Goal: Information Seeking & Learning: Learn about a topic

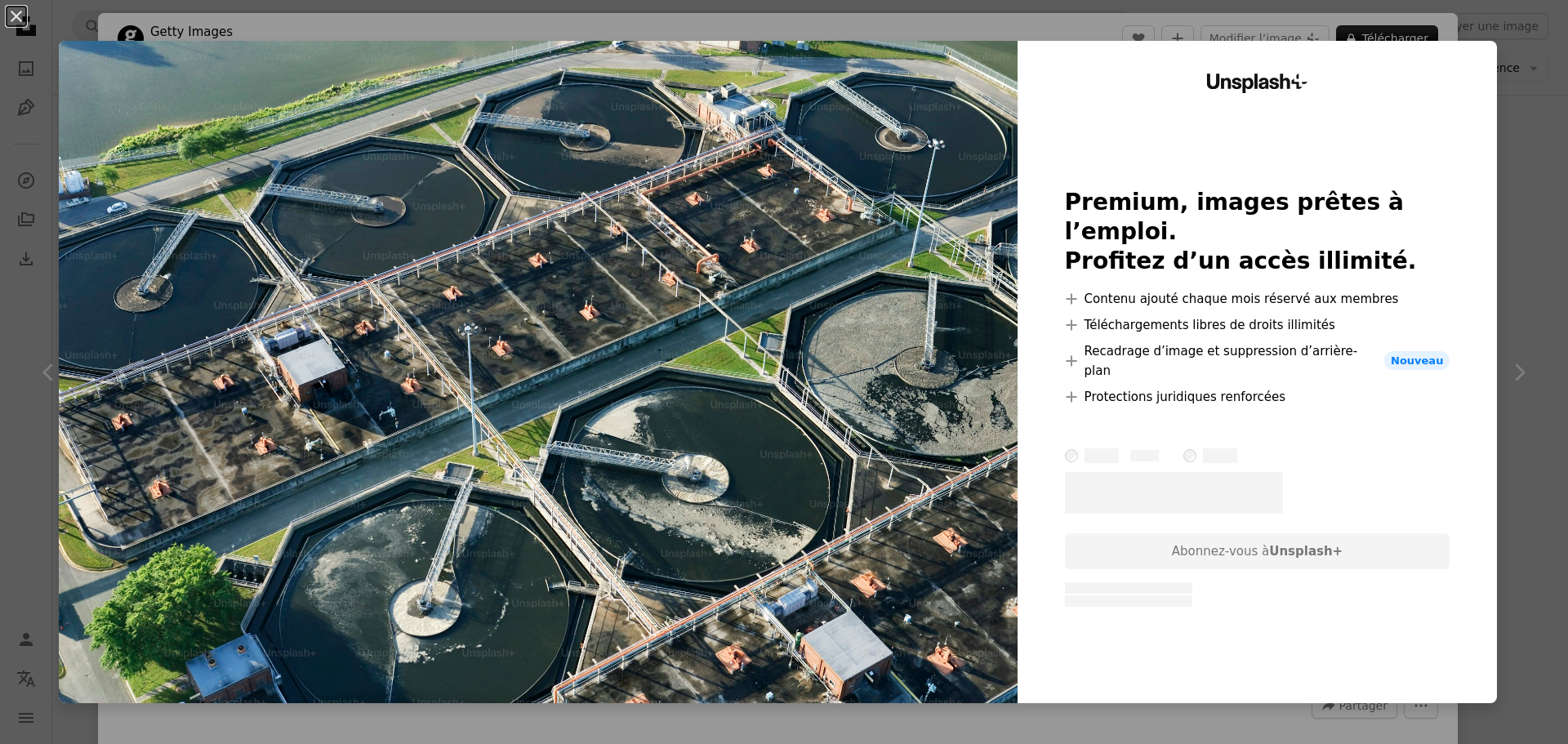
scroll to position [1470, 0]
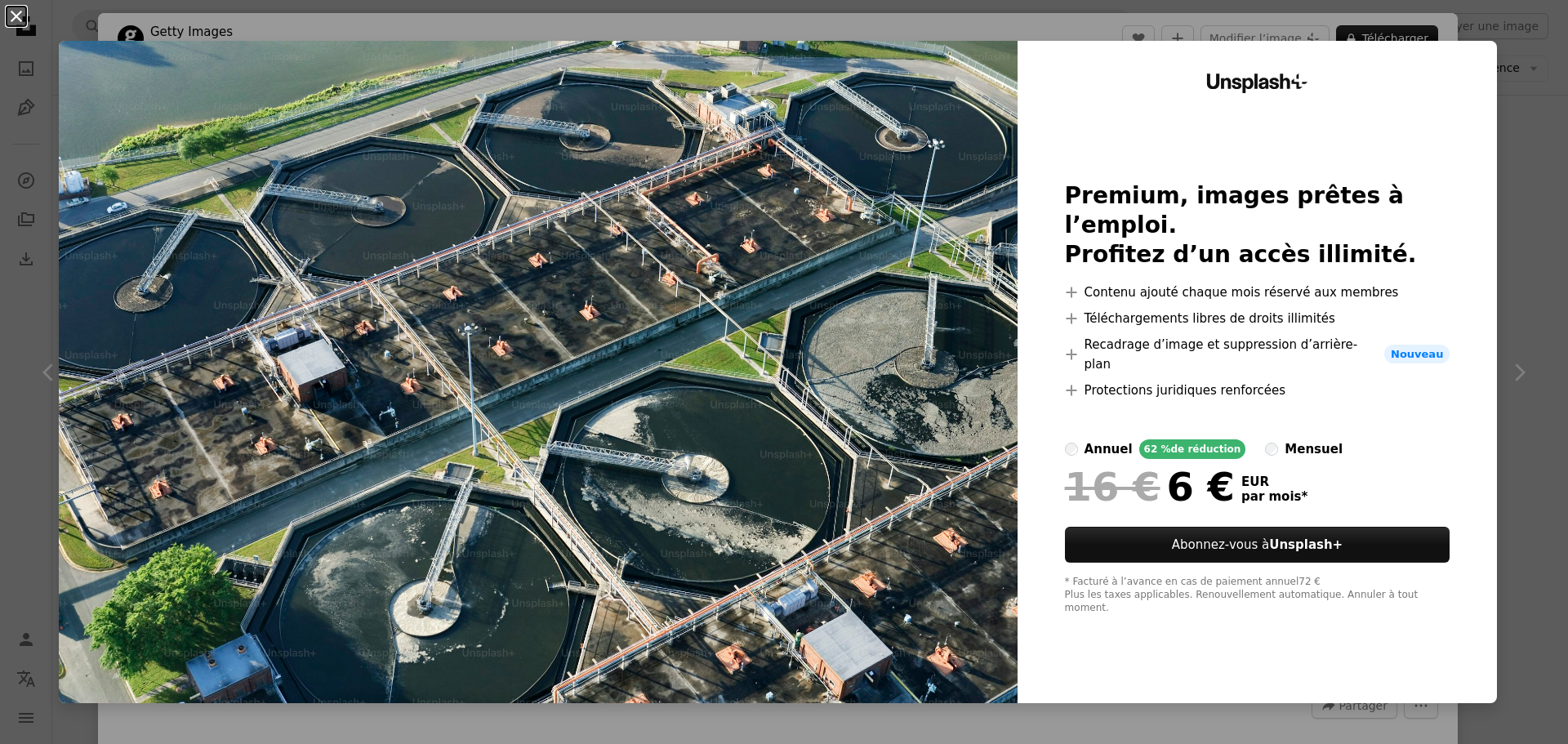
click at [23, 12] on button "An X shape" at bounding box center [16, 16] width 20 height 20
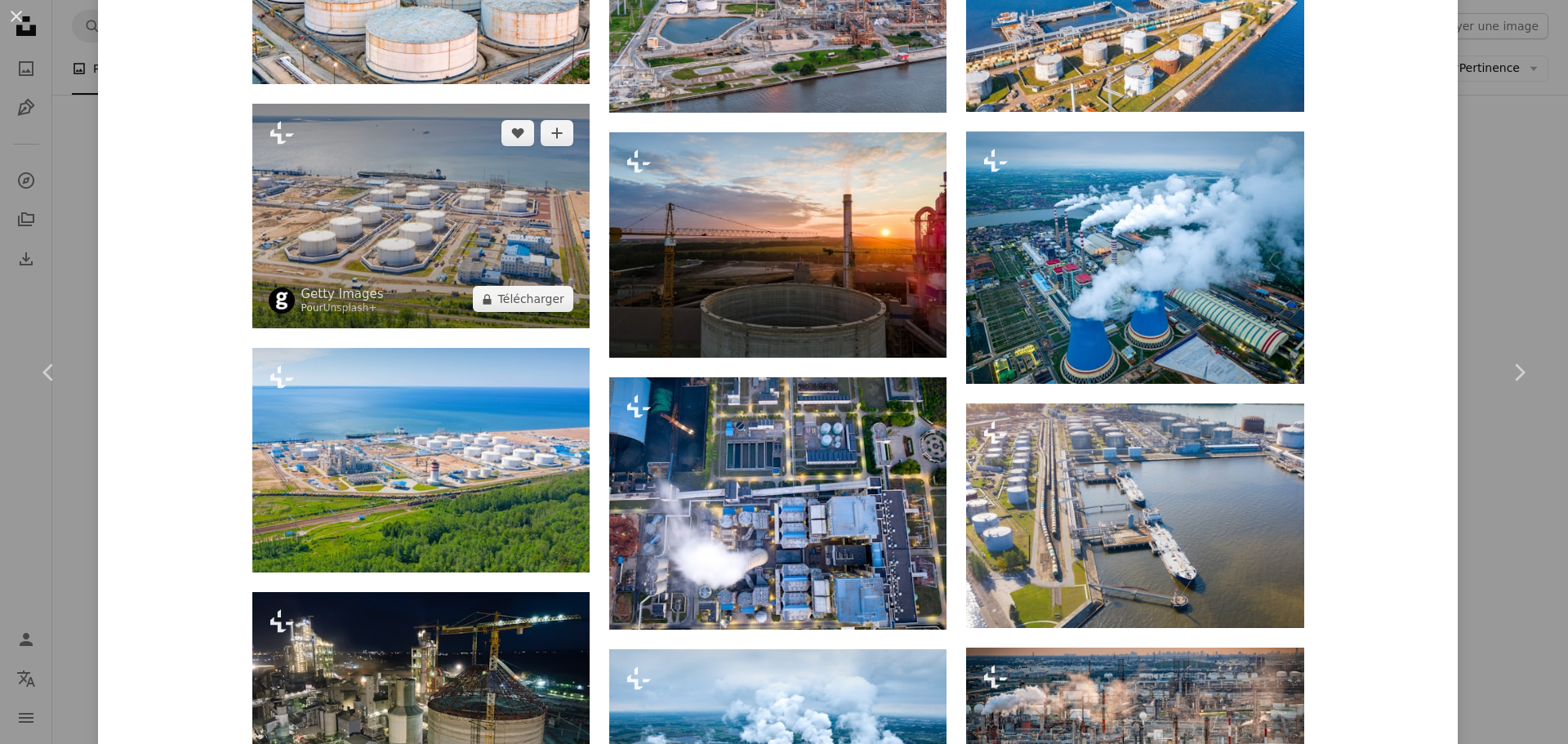
scroll to position [1960, 0]
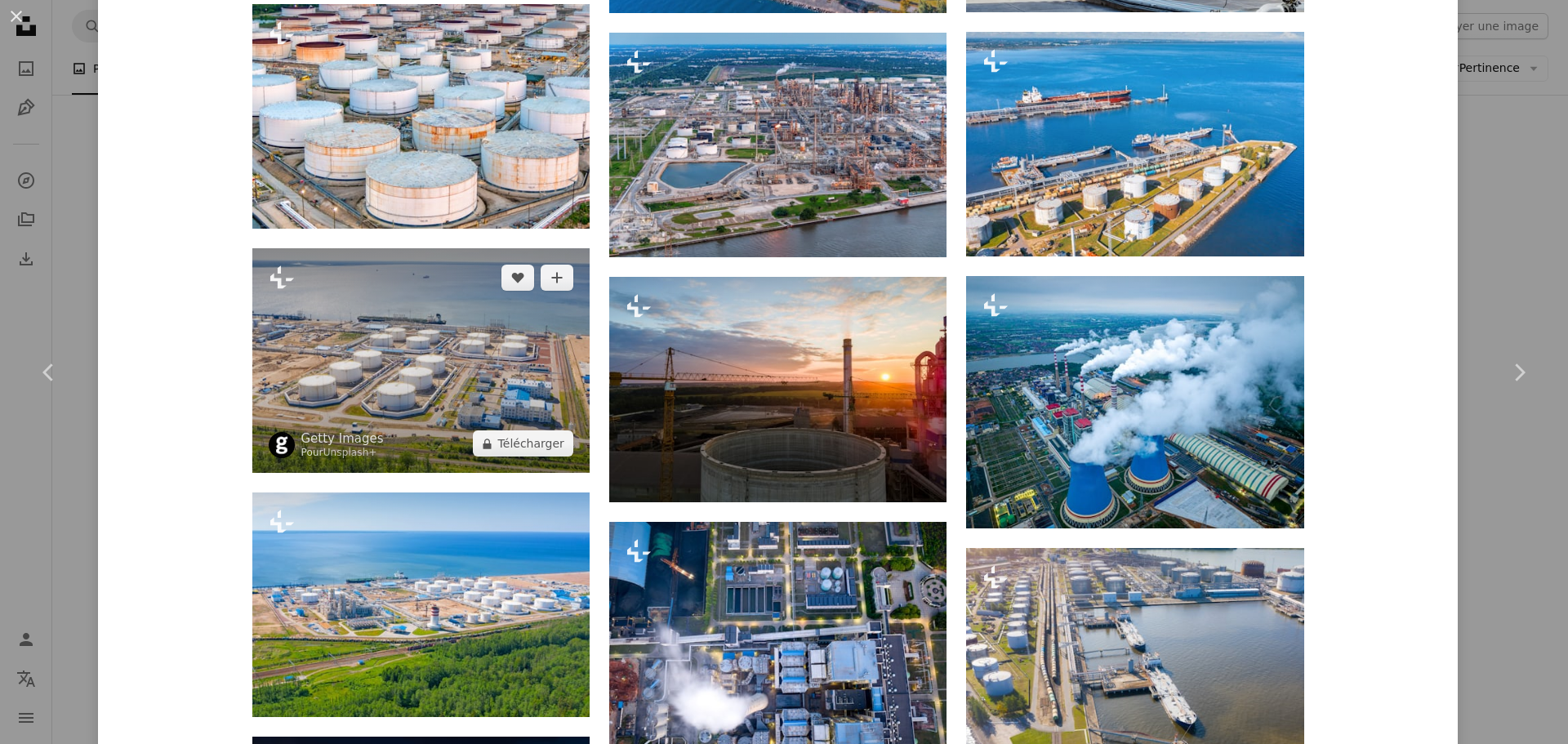
click at [392, 255] on img at bounding box center [421, 361] width 337 height 225
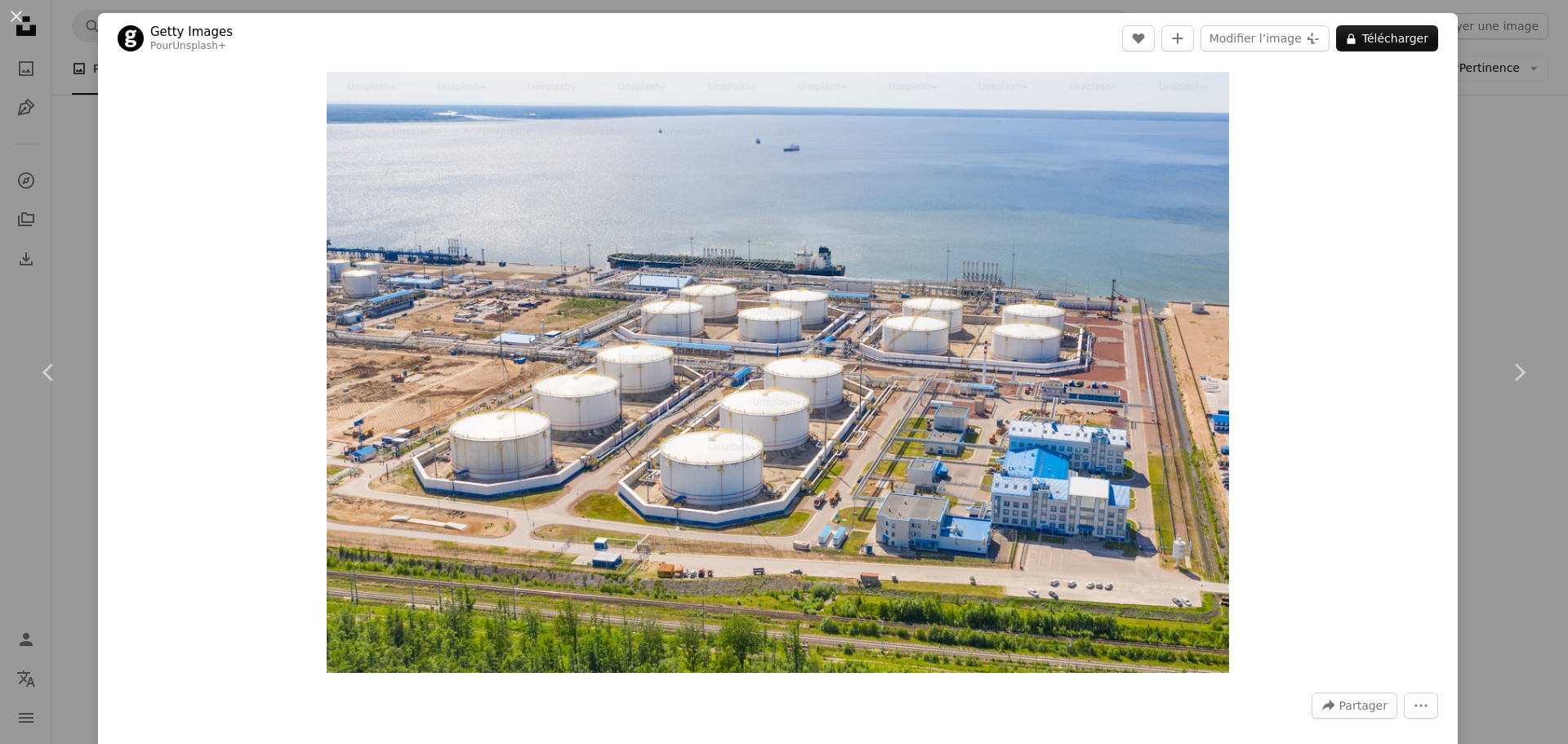
click at [1494, 201] on div "An X shape Chevron left Chevron right Getty Images Pour Unsplash+ A heart A plu…" at bounding box center [784, 372] width 1568 height 744
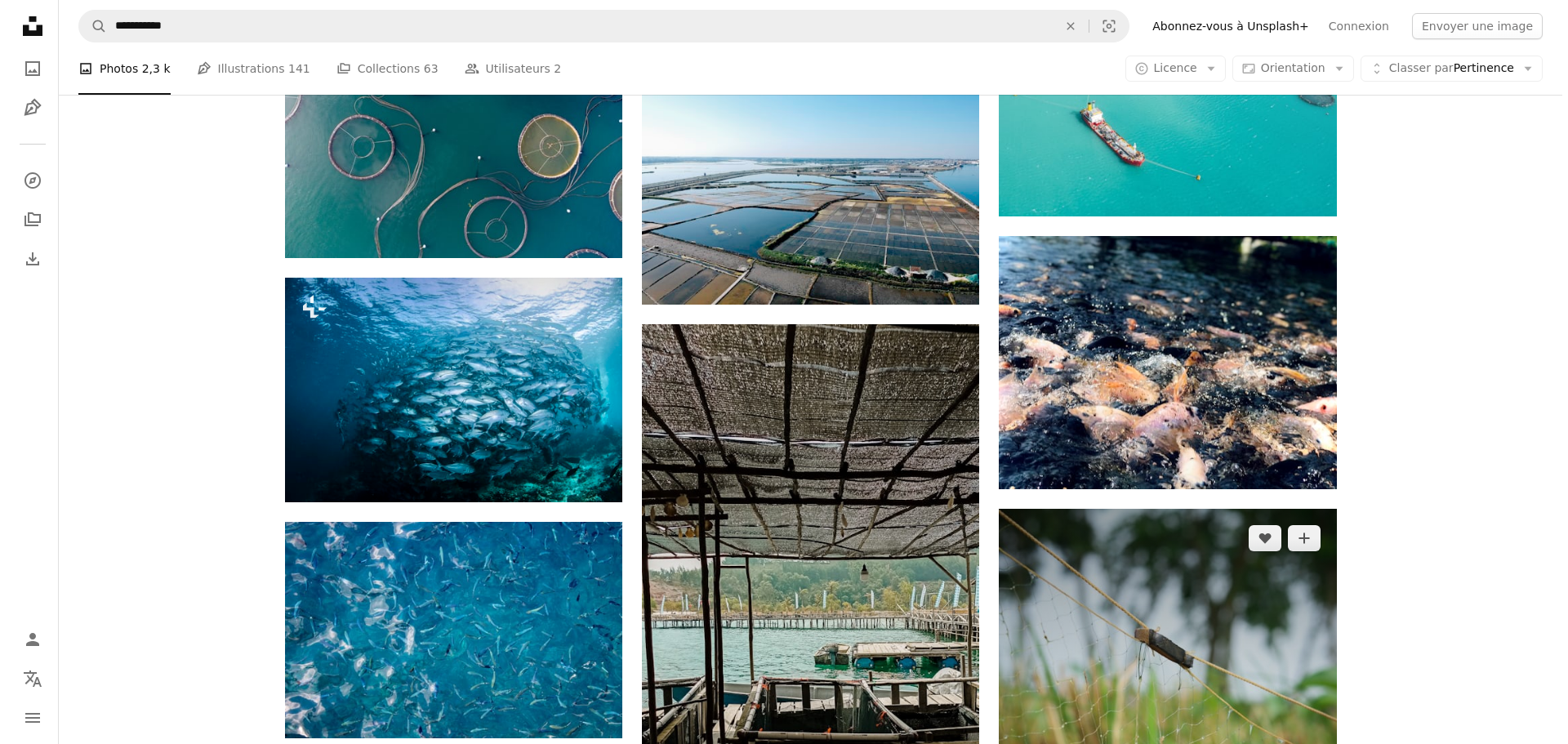
scroll to position [1470, 0]
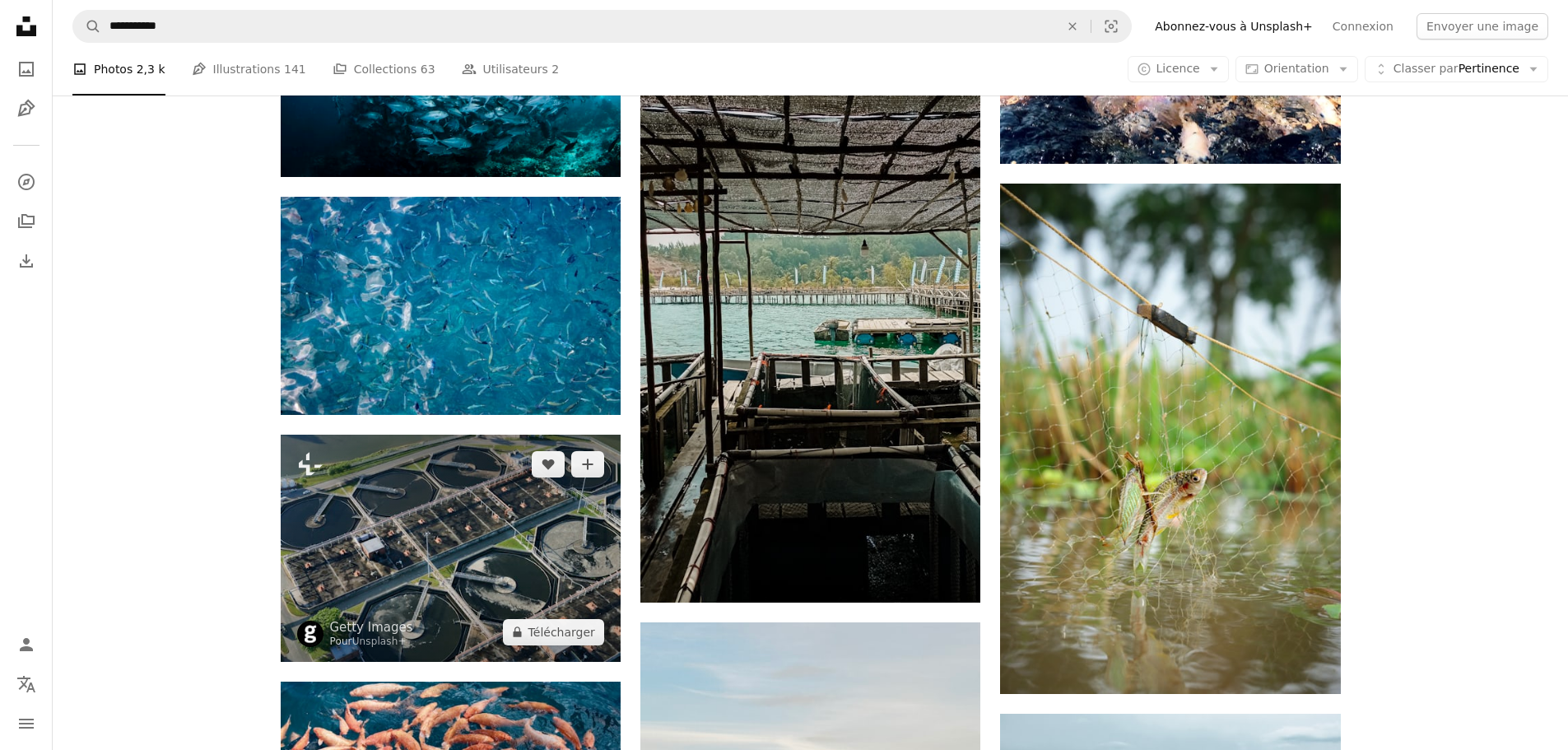
click at [475, 435] on img at bounding box center [450, 548] width 340 height 228
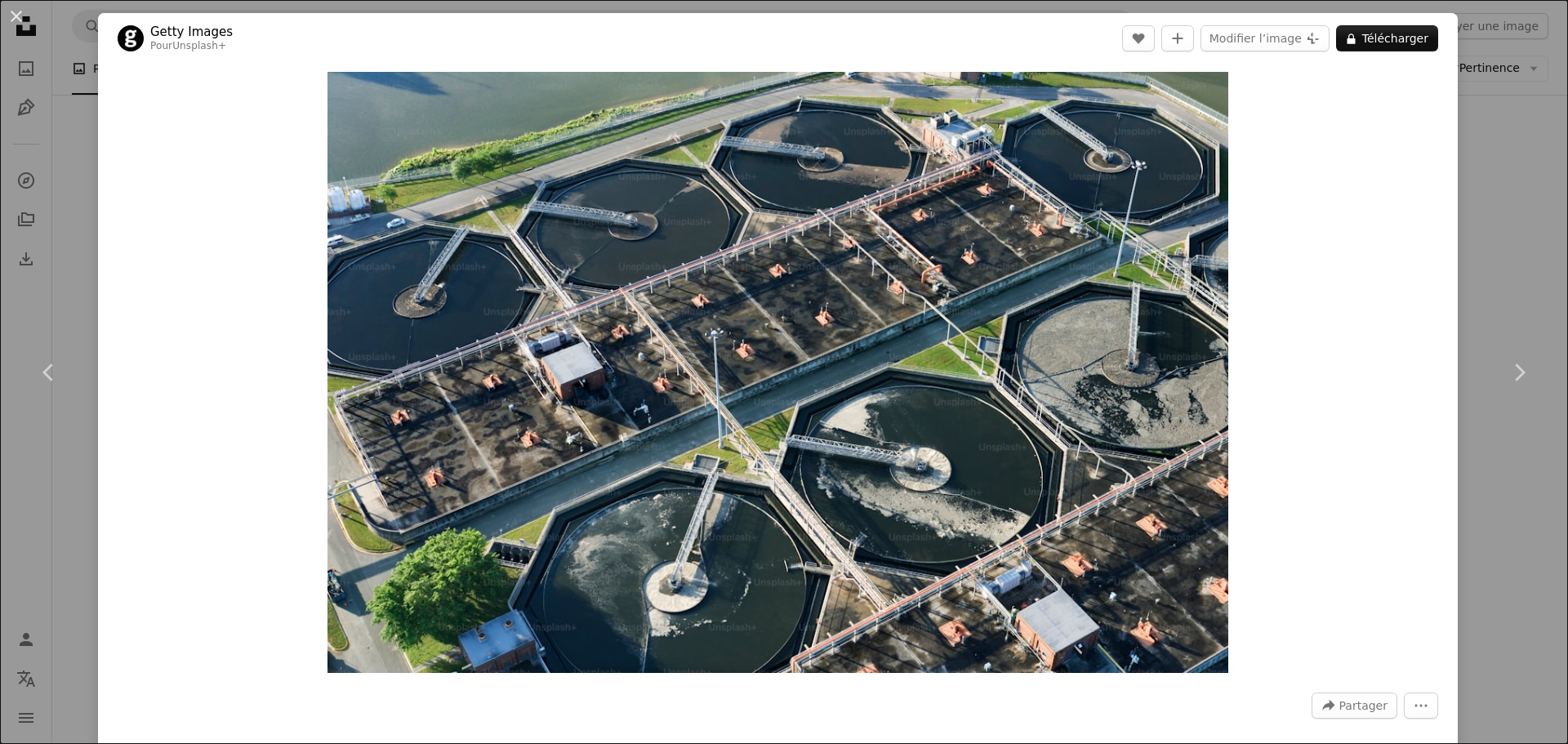
drag, startPoint x: 20, startPoint y: 20, endPoint x: 674, endPoint y: 134, distance: 663.9
click at [20, 20] on button "An X shape" at bounding box center [16, 16] width 20 height 20
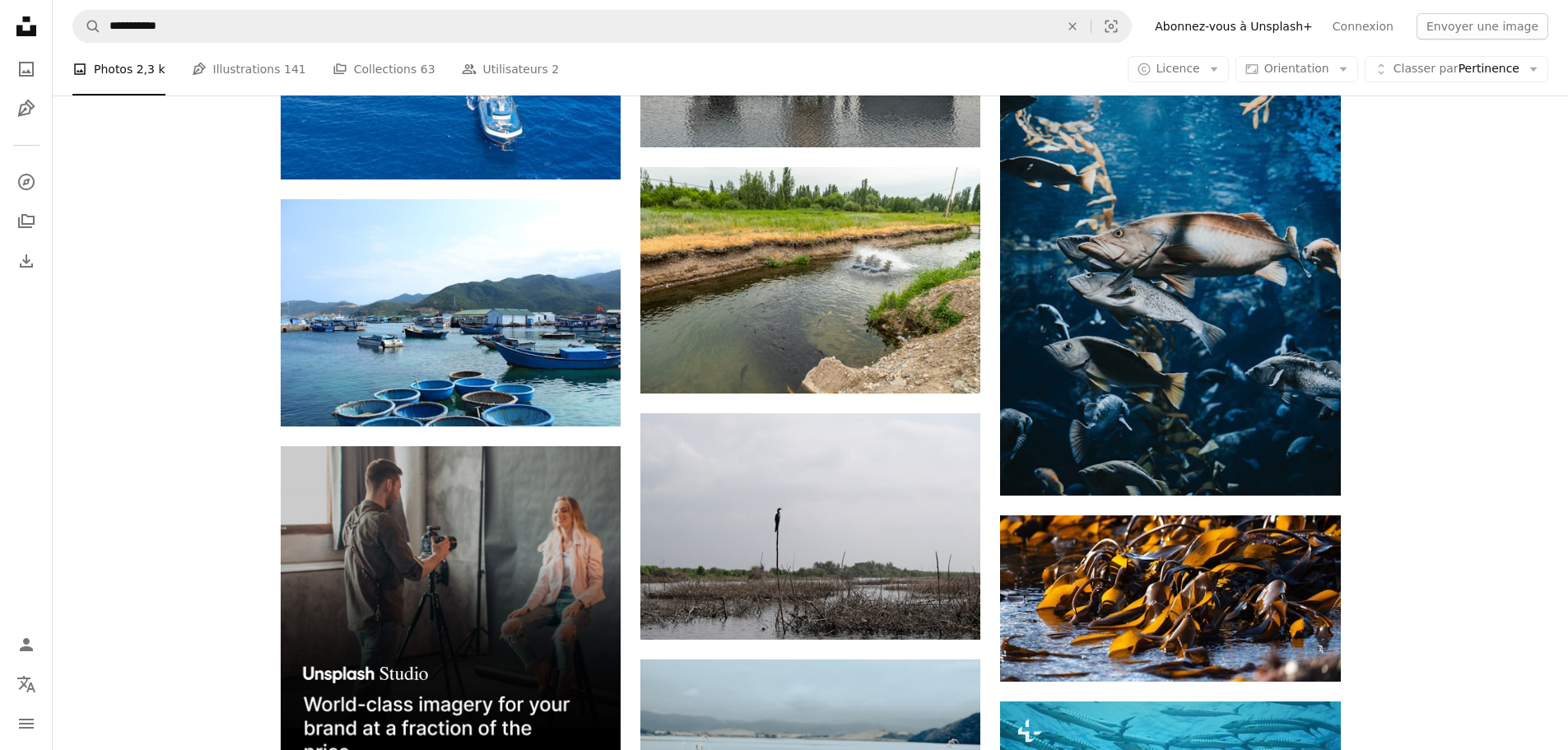
scroll to position [2387, 0]
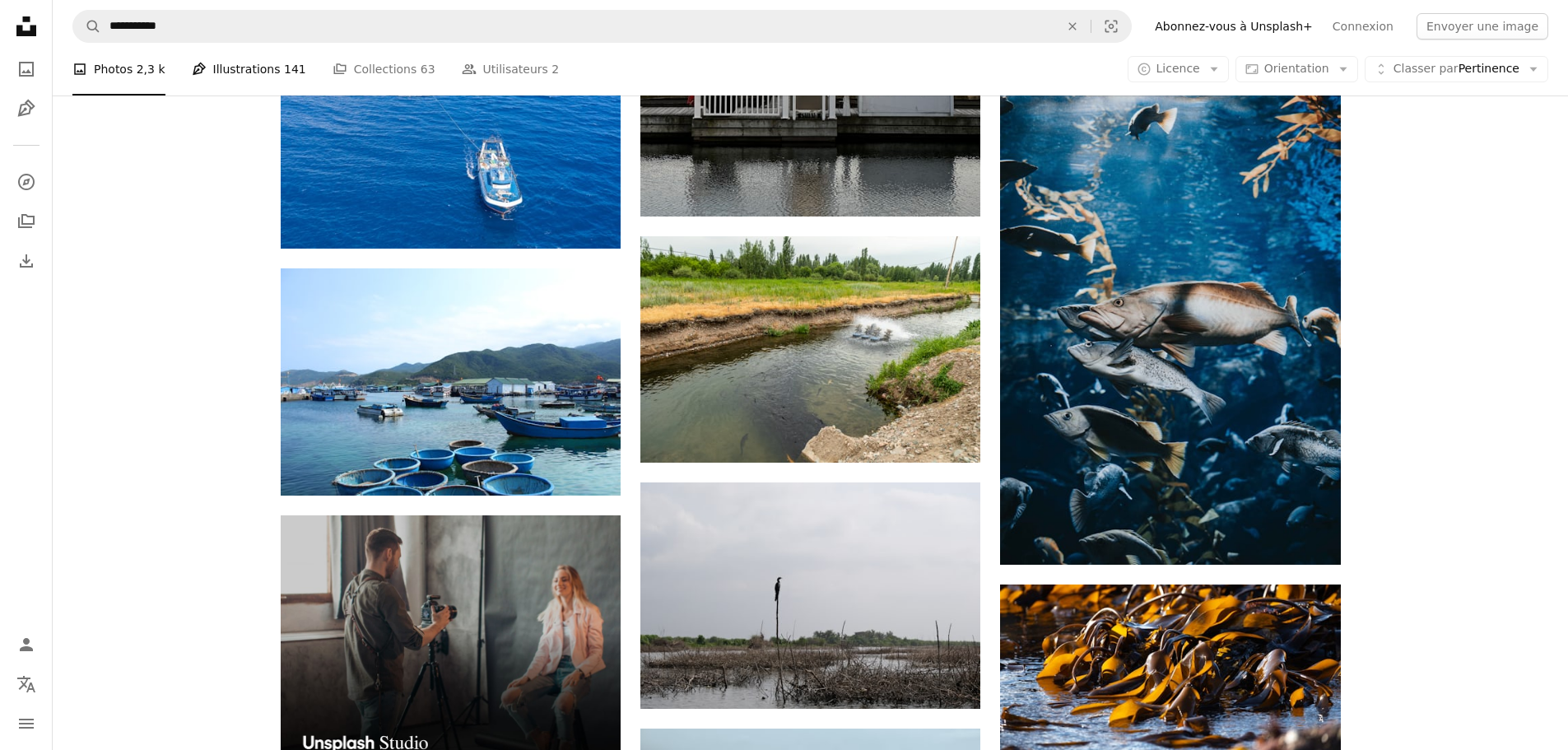
click at [210, 83] on link "Pen Tool Illustrations 141" at bounding box center [249, 69] width 114 height 53
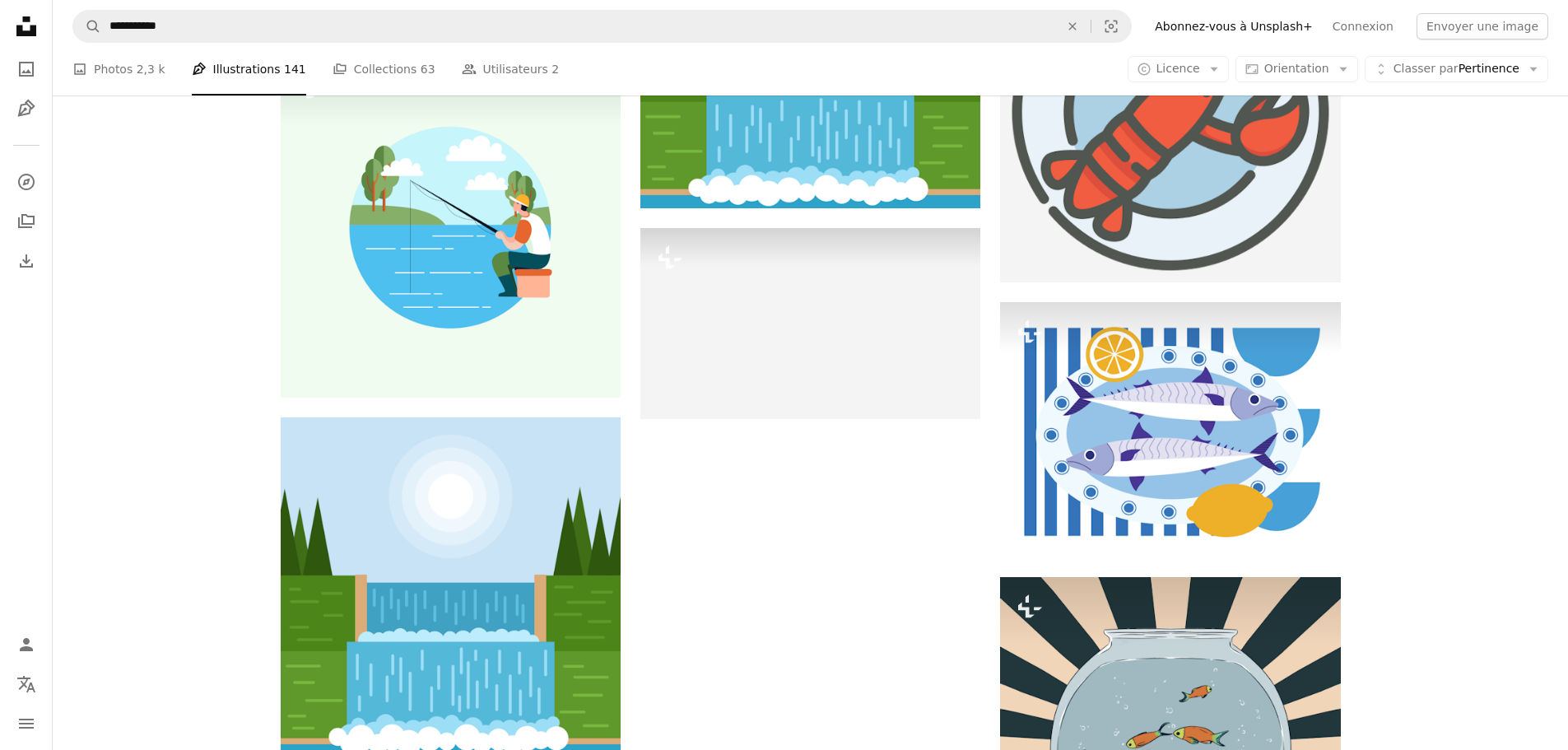
scroll to position [1975, 0]
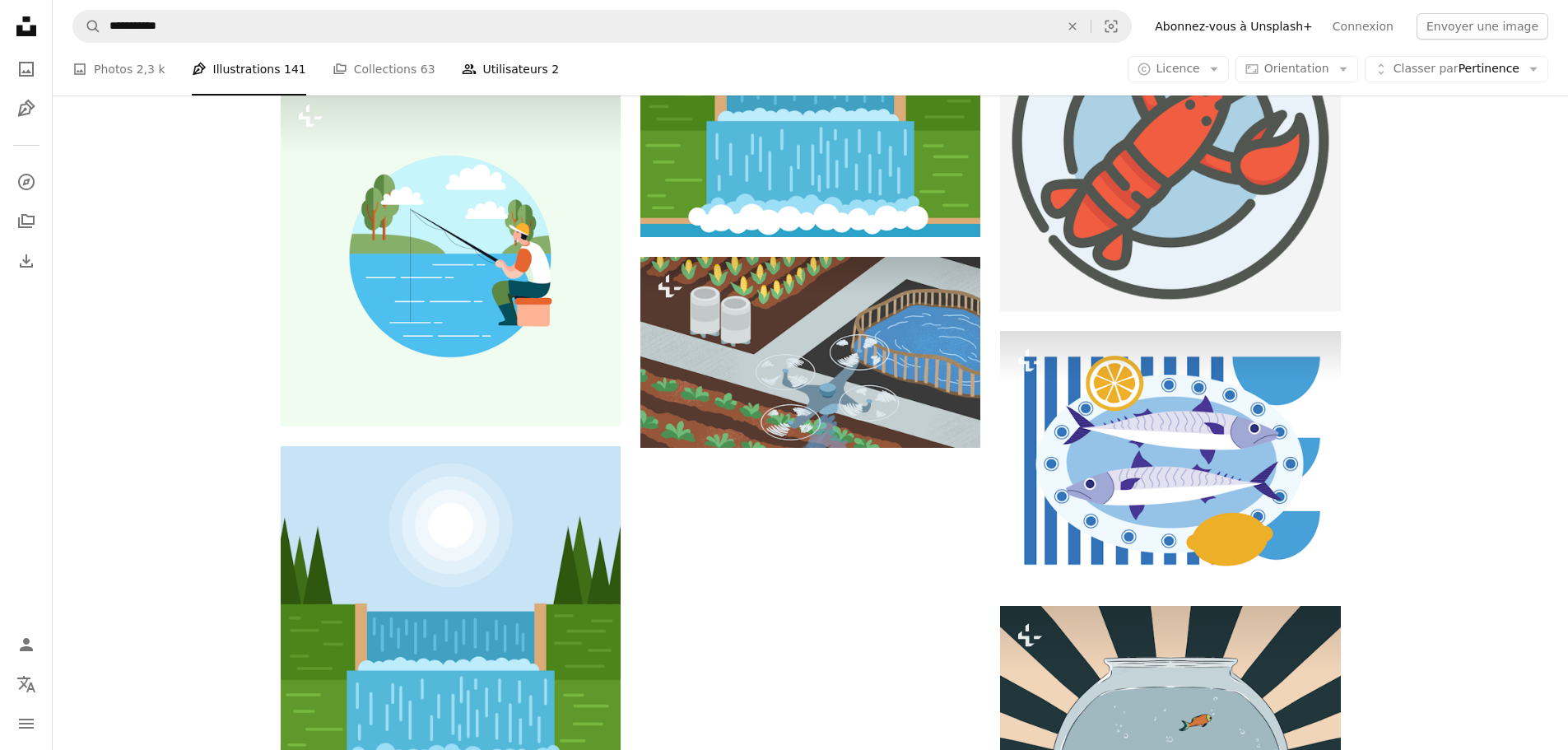
click at [466, 58] on link "People Utilisateurs 2" at bounding box center [511, 69] width 98 height 53
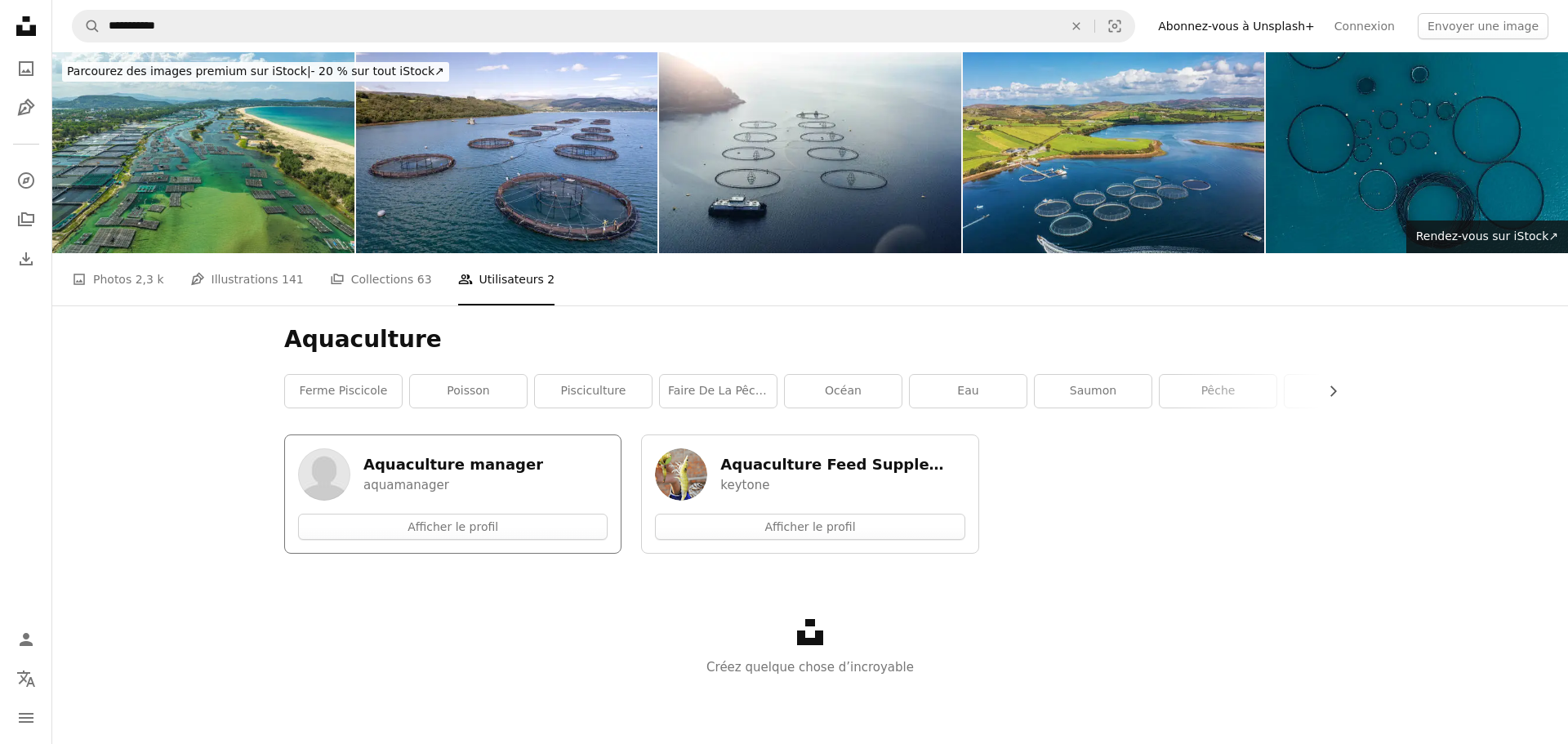
click at [436, 454] on h5 "Aquaculture manager" at bounding box center [452, 464] width 180 height 20
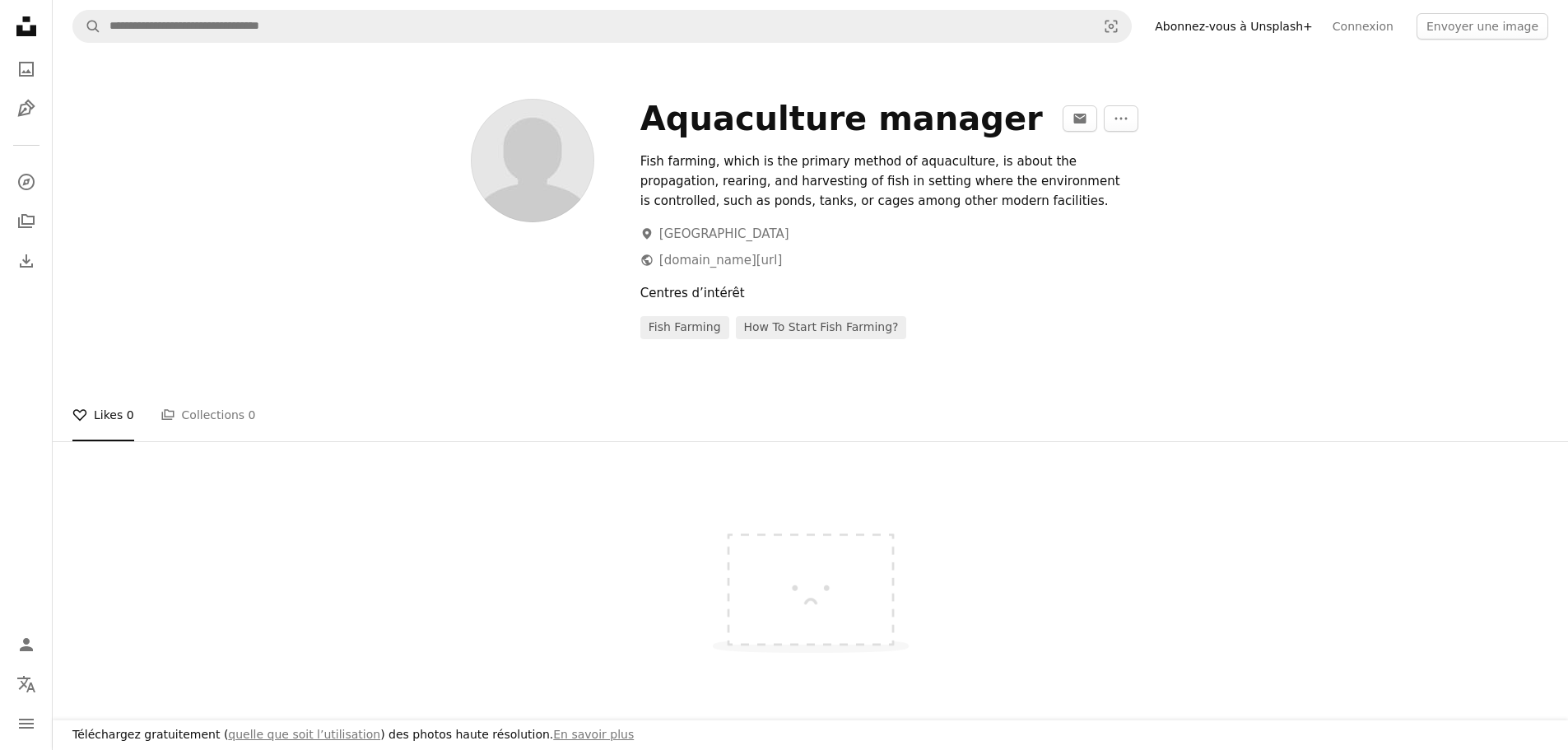
click at [202, 416] on link "A stack of folders Collections 0" at bounding box center [207, 415] width 95 height 53
click at [100, 404] on link "A heart Likes 0" at bounding box center [103, 415] width 61 height 53
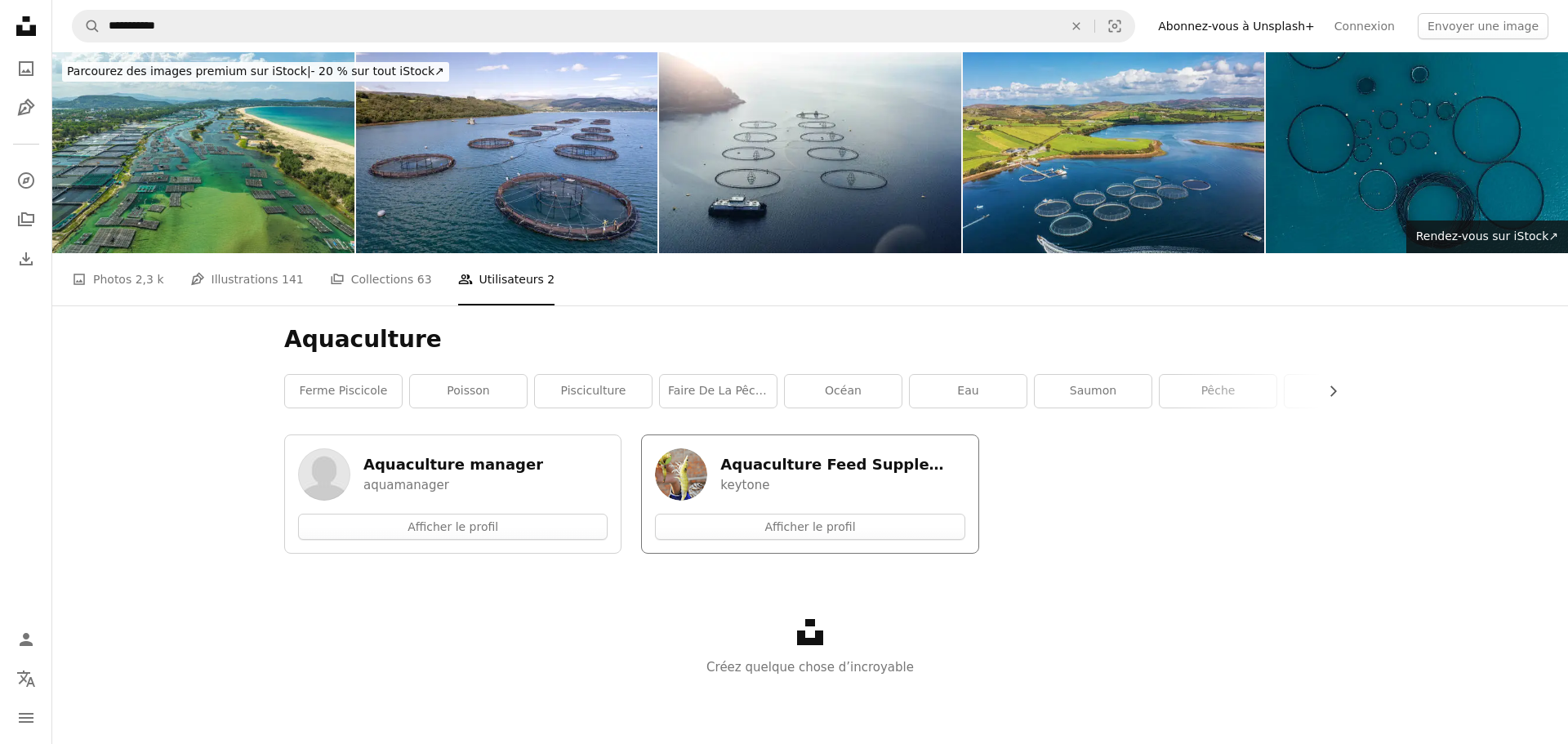
click at [812, 454] on h5 "Aquaculture Feed Supplements" at bounding box center [838, 464] width 237 height 20
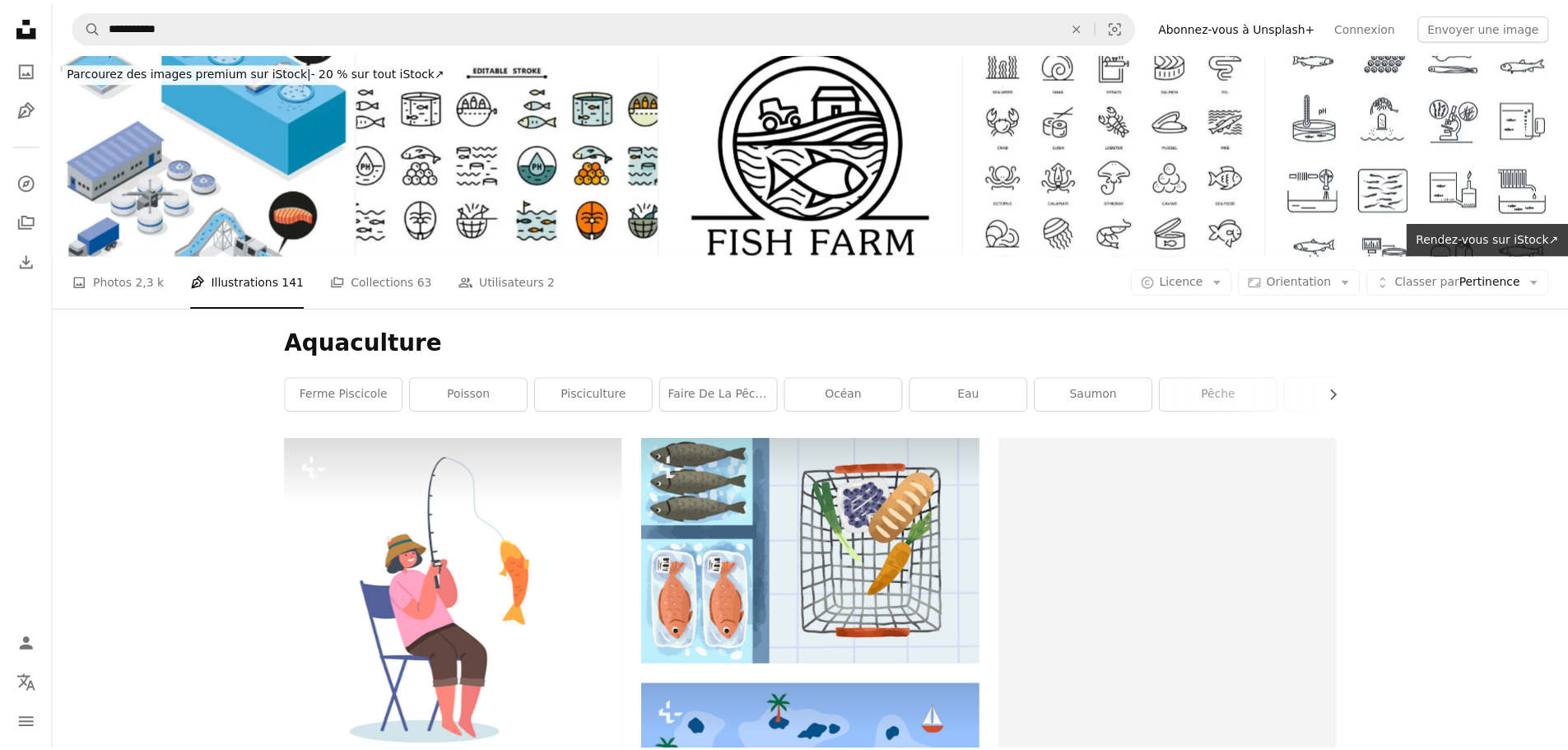
scroll to position [1975, 0]
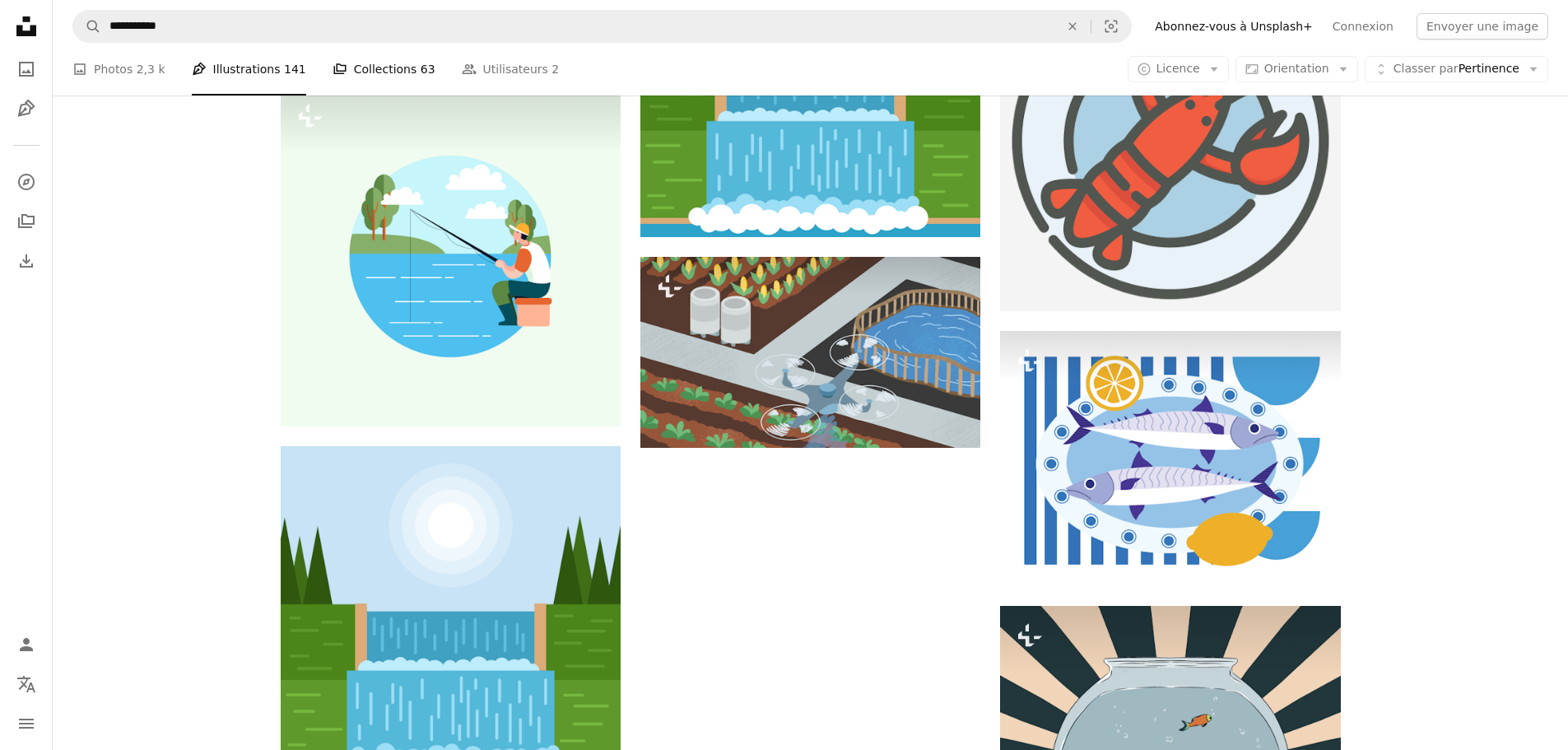
click at [374, 67] on link "A stack of folders Collections 63" at bounding box center [383, 69] width 103 height 53
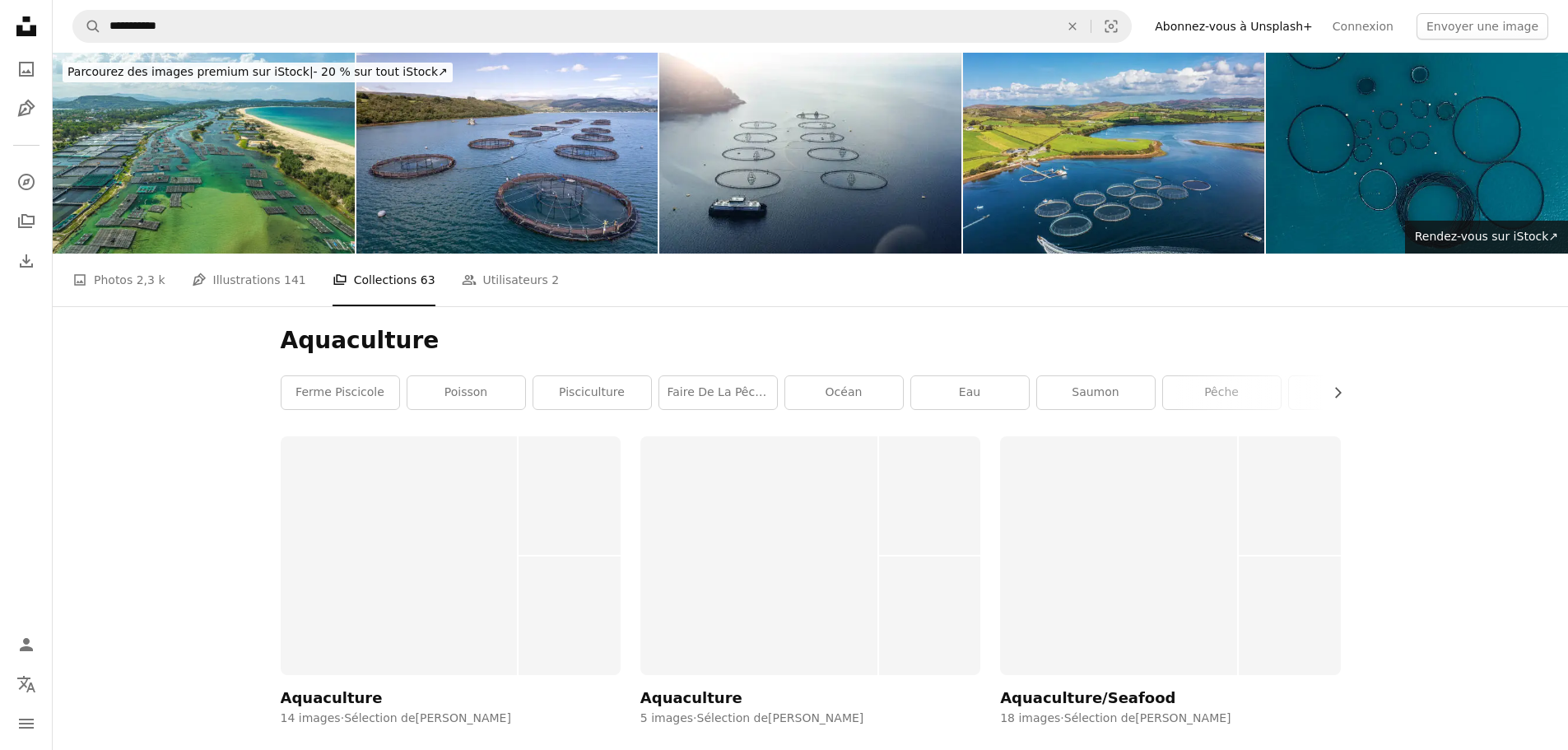
scroll to position [247, 0]
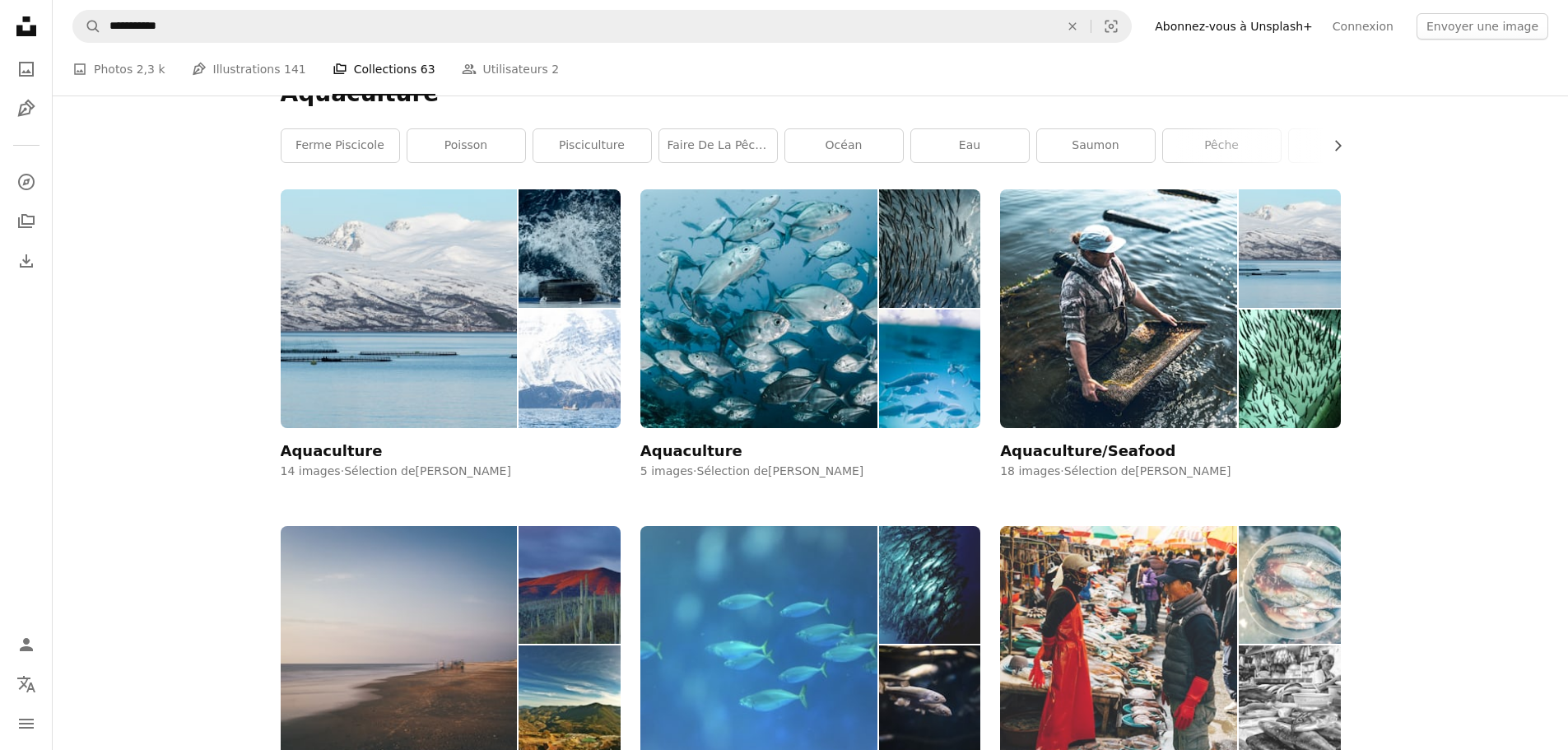
click at [1146, 526] on img at bounding box center [1118, 645] width 237 height 238
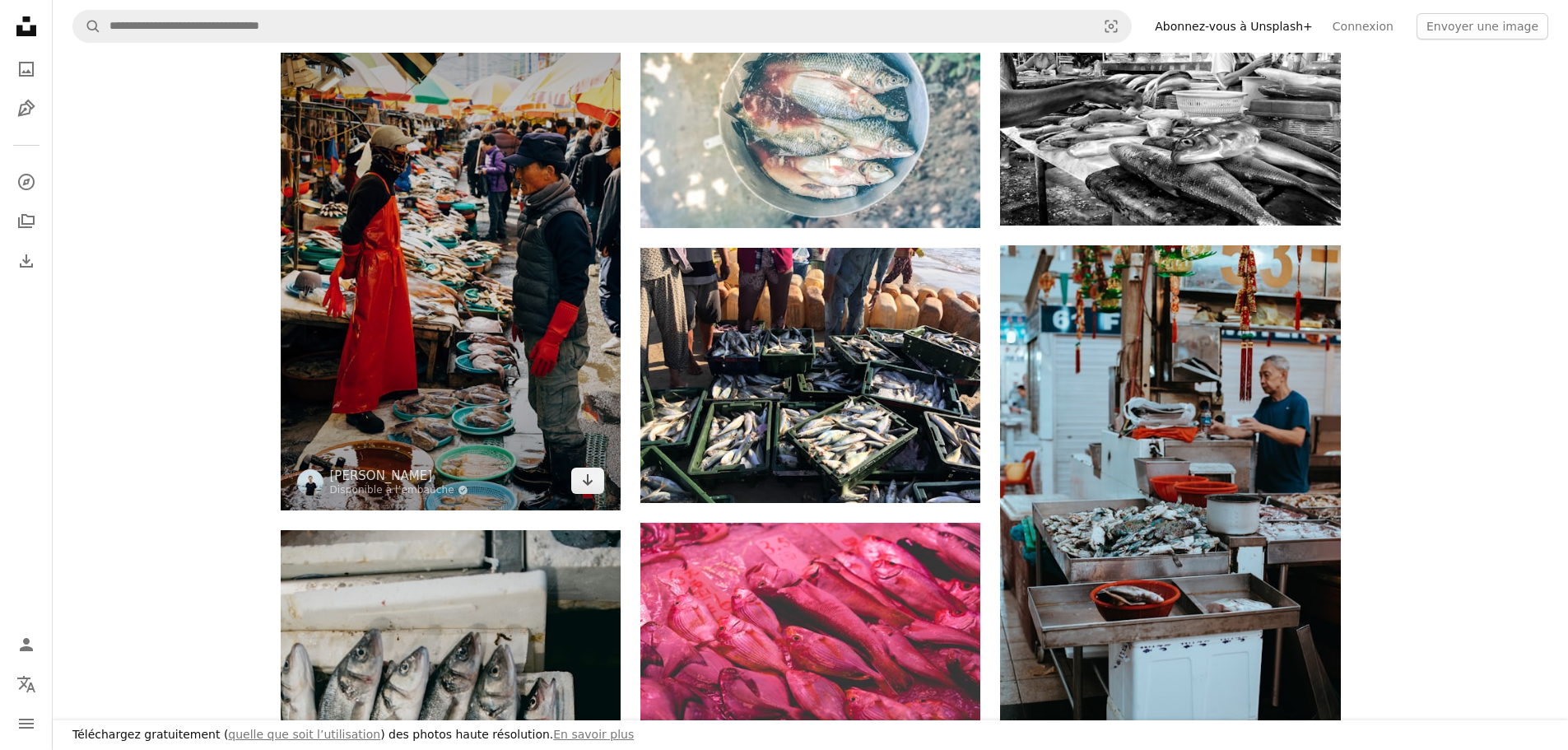
scroll to position [659, 0]
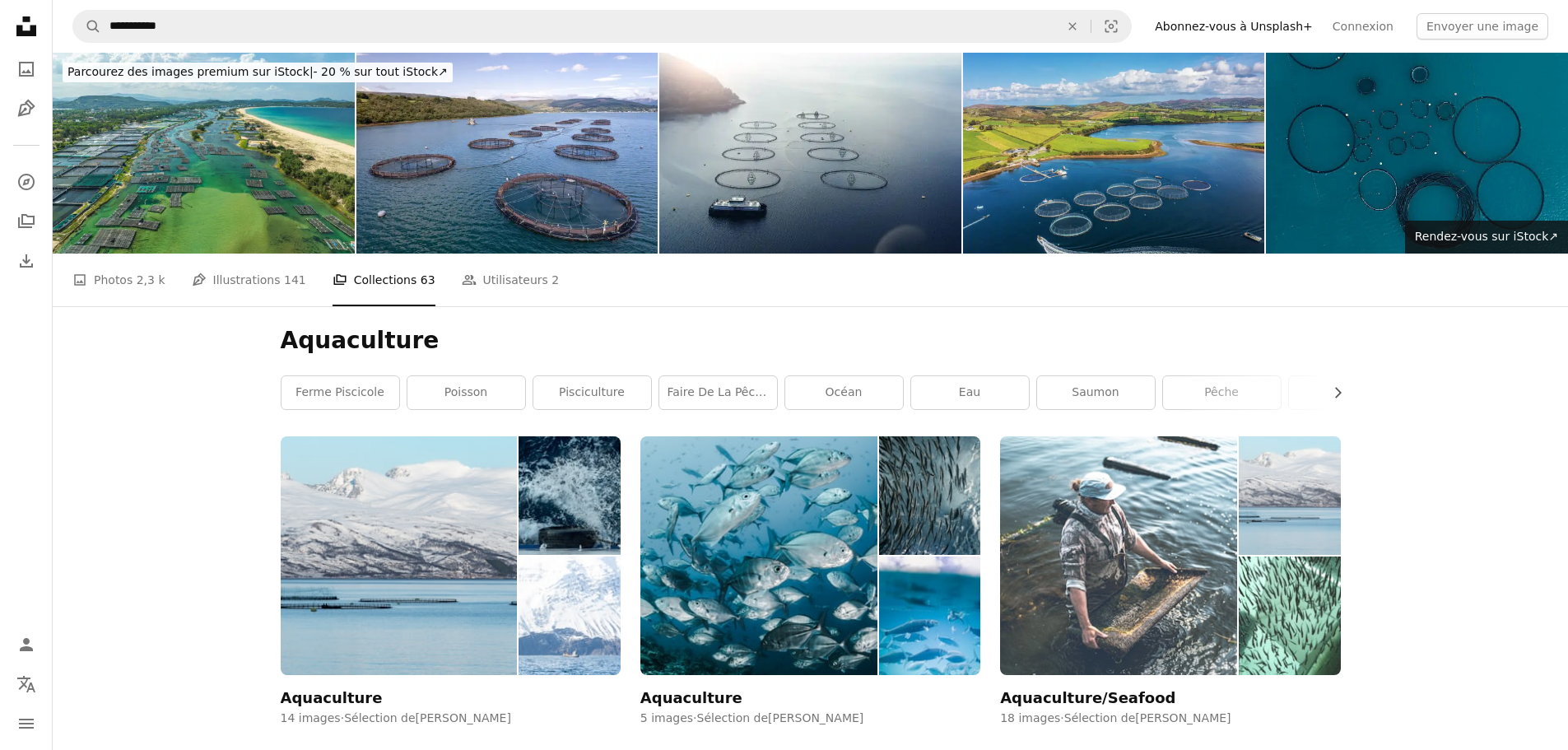
click at [1195, 436] on img at bounding box center [1118, 555] width 237 height 238
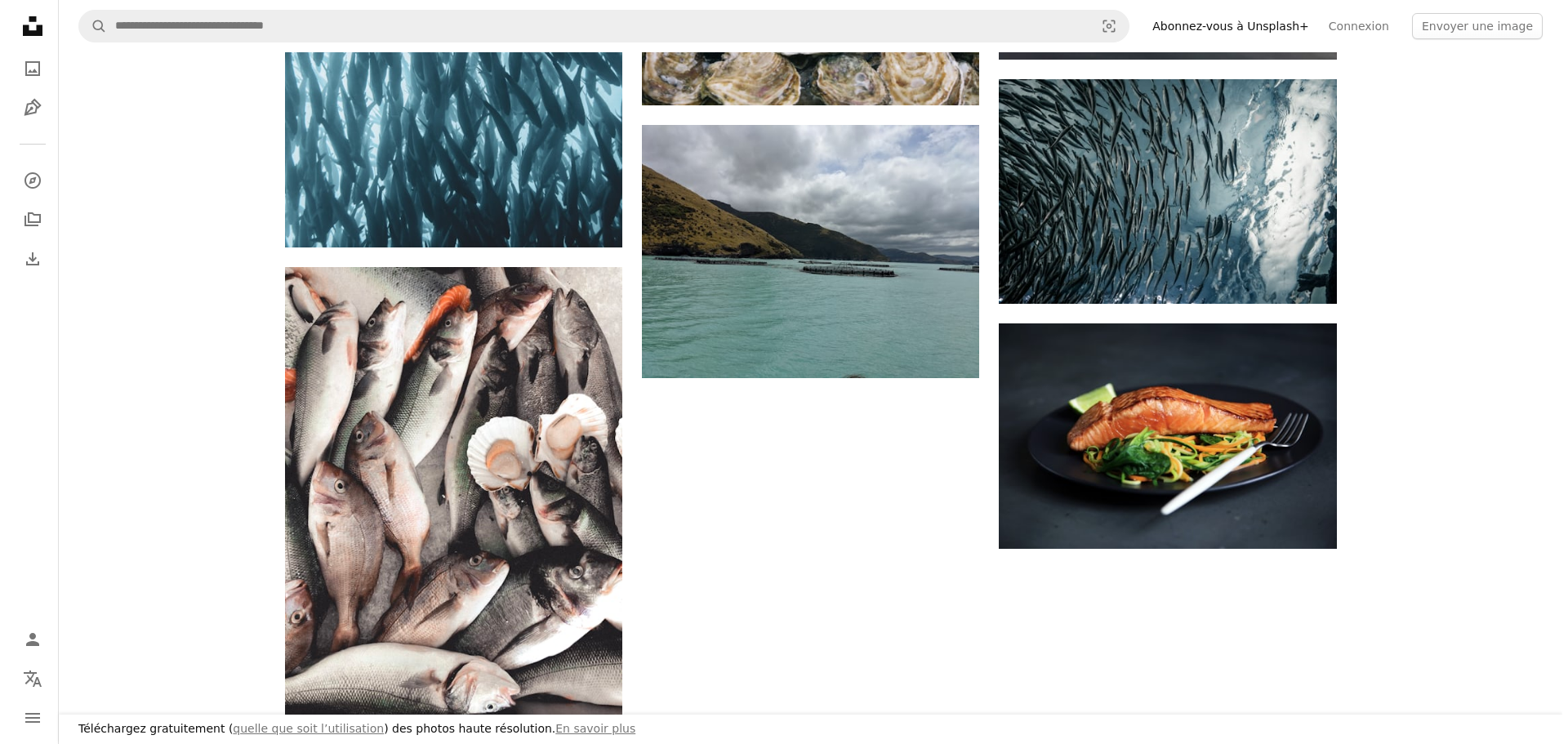
scroll to position [1306, 0]
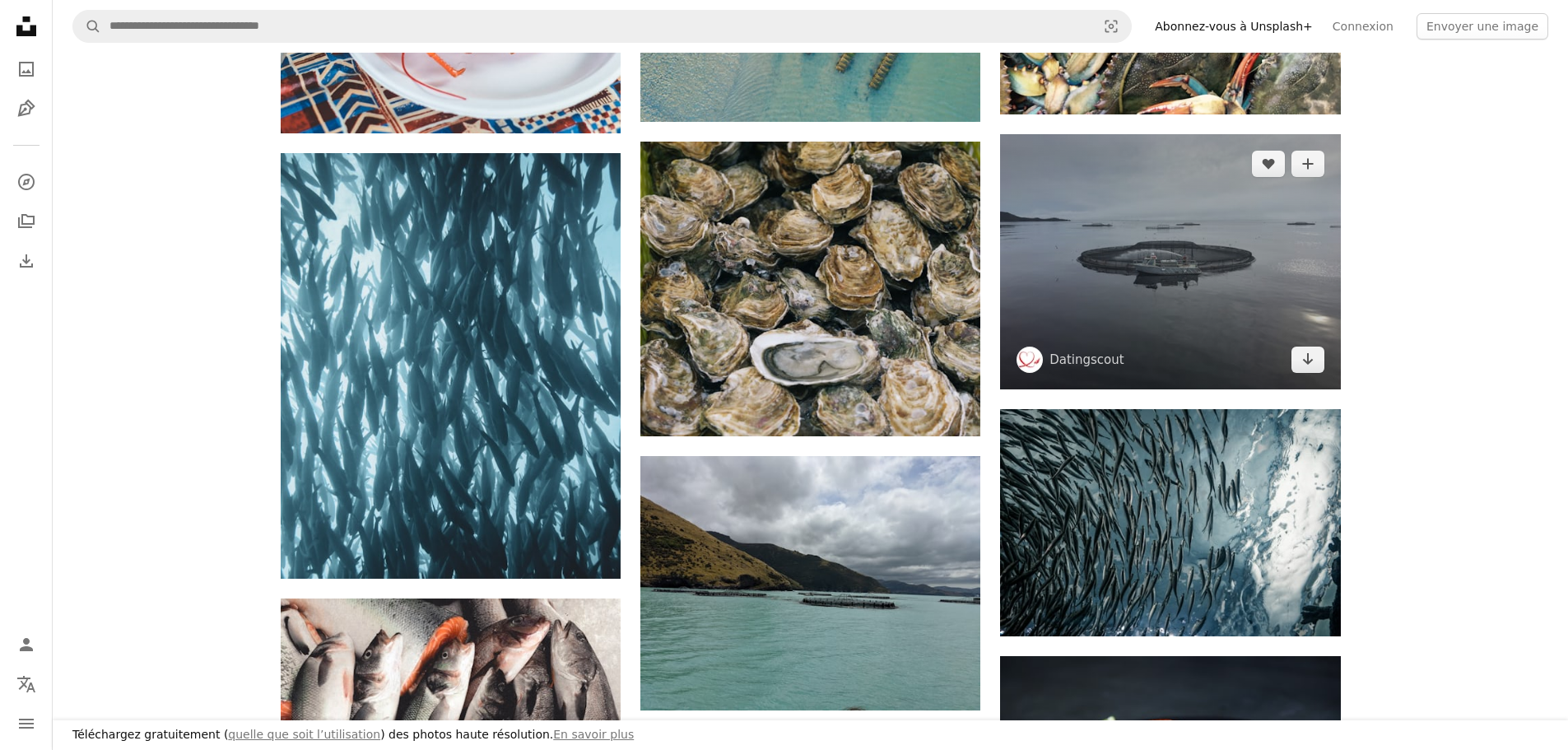
click at [1247, 274] on img at bounding box center [1170, 262] width 340 height 255
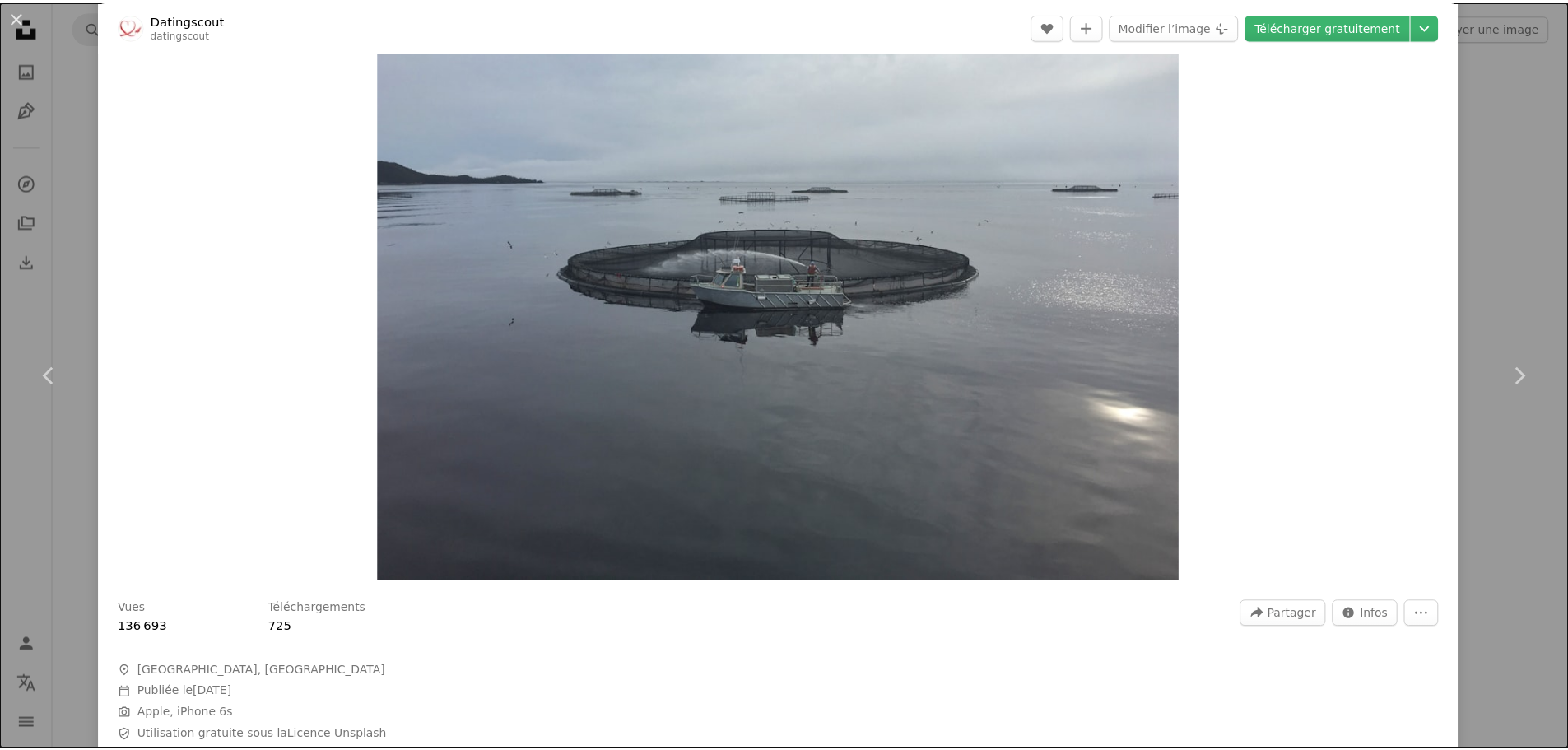
scroll to position [247, 0]
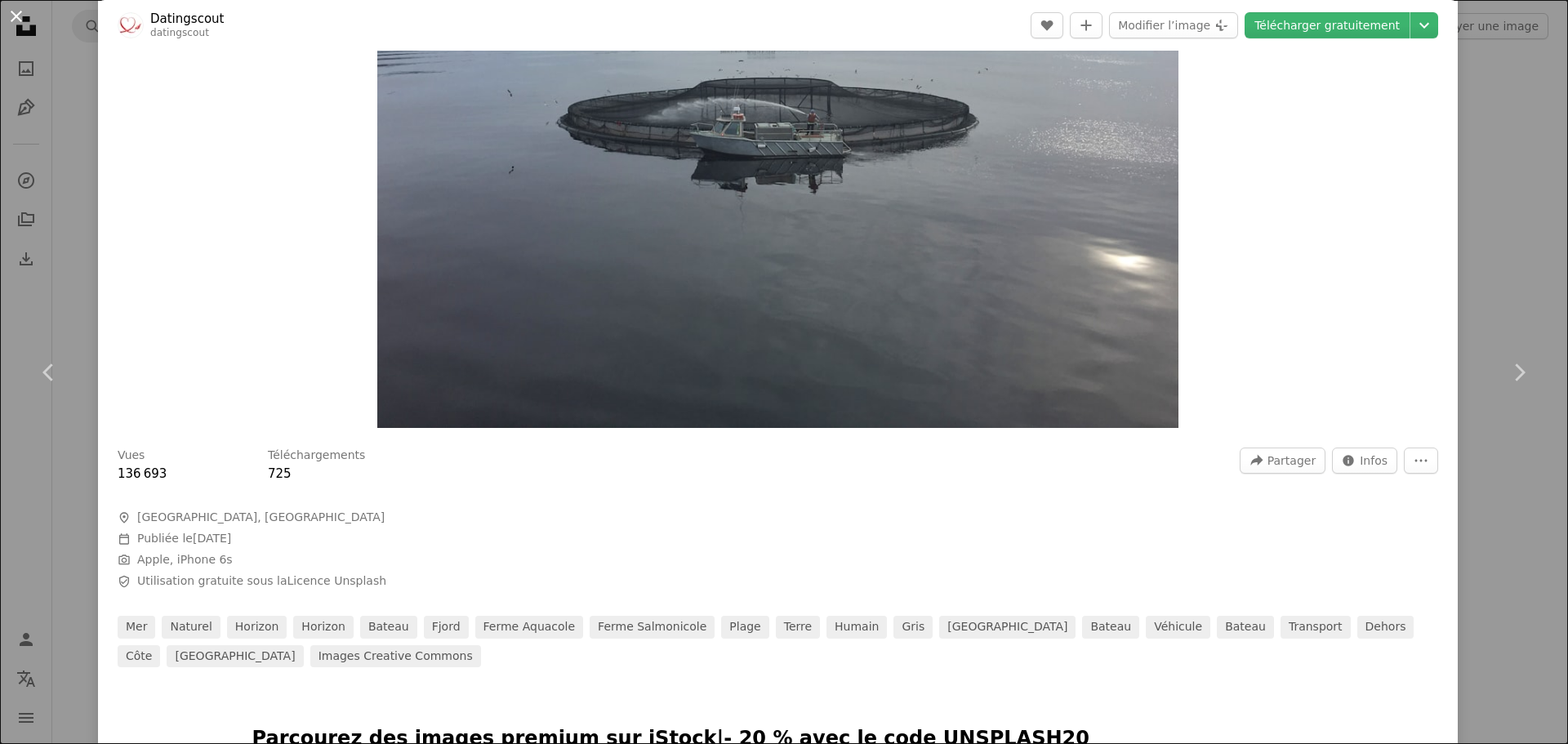
click at [10, 7] on button "An X shape" at bounding box center [16, 16] width 20 height 20
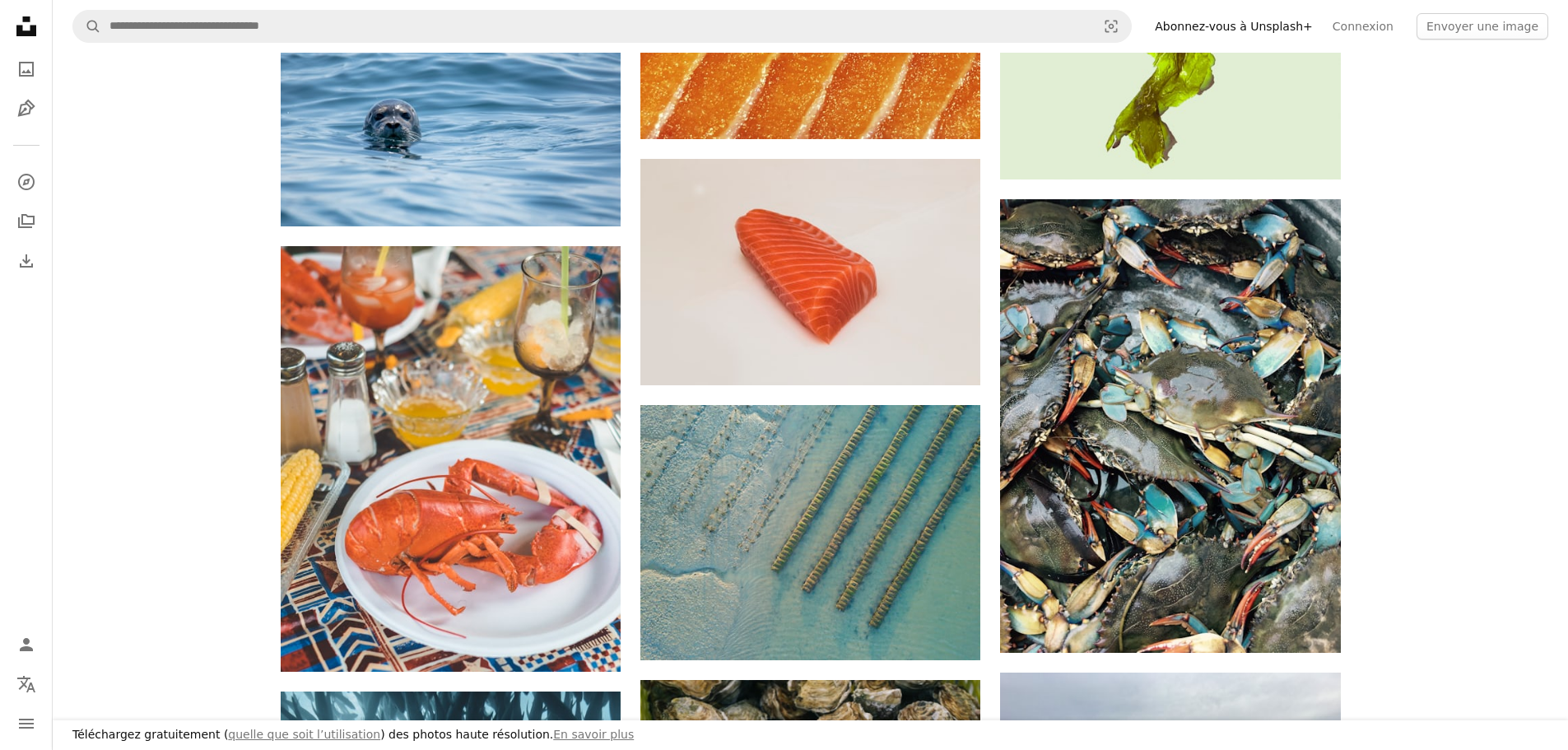
scroll to position [576, 0]
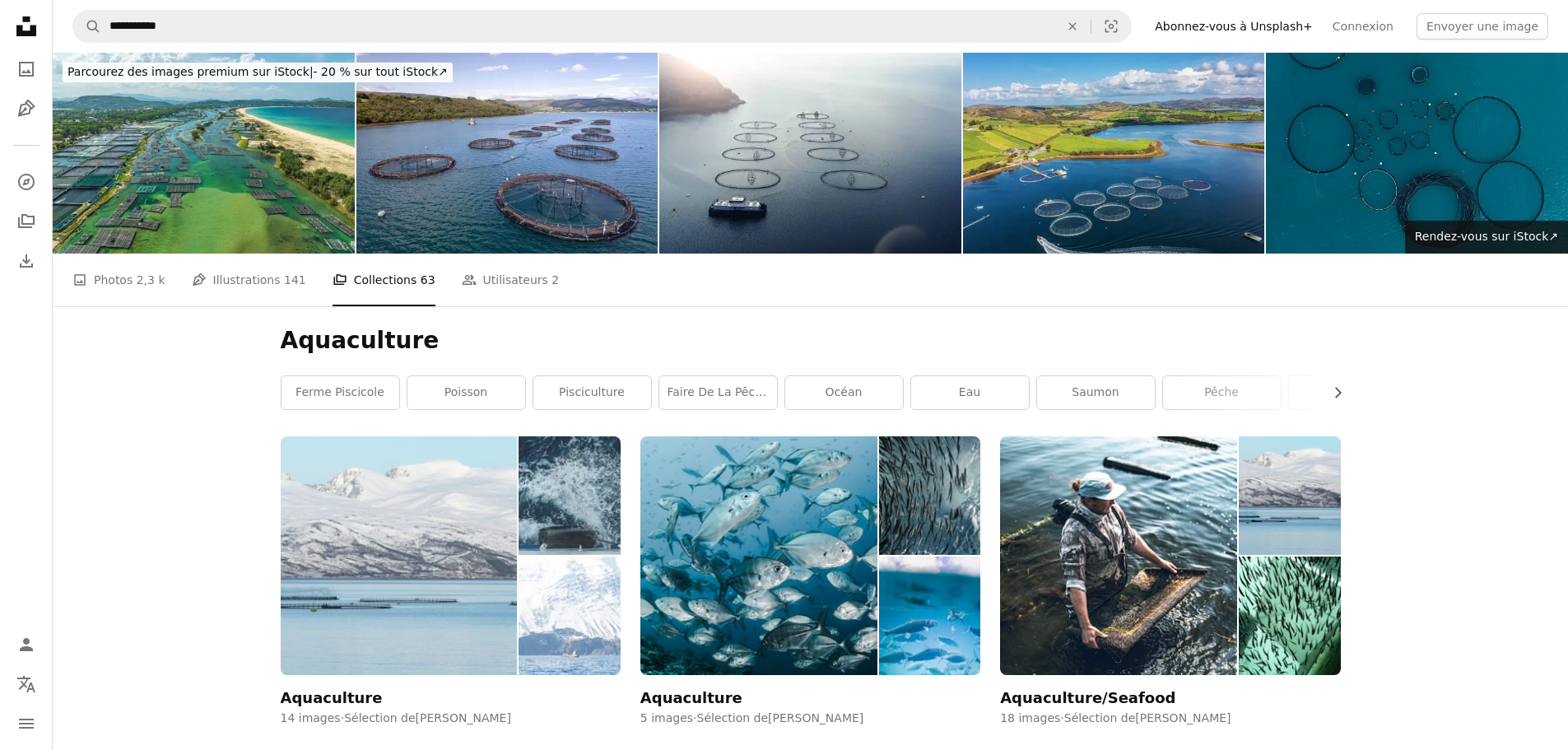
click at [445, 436] on img at bounding box center [398, 555] width 237 height 238
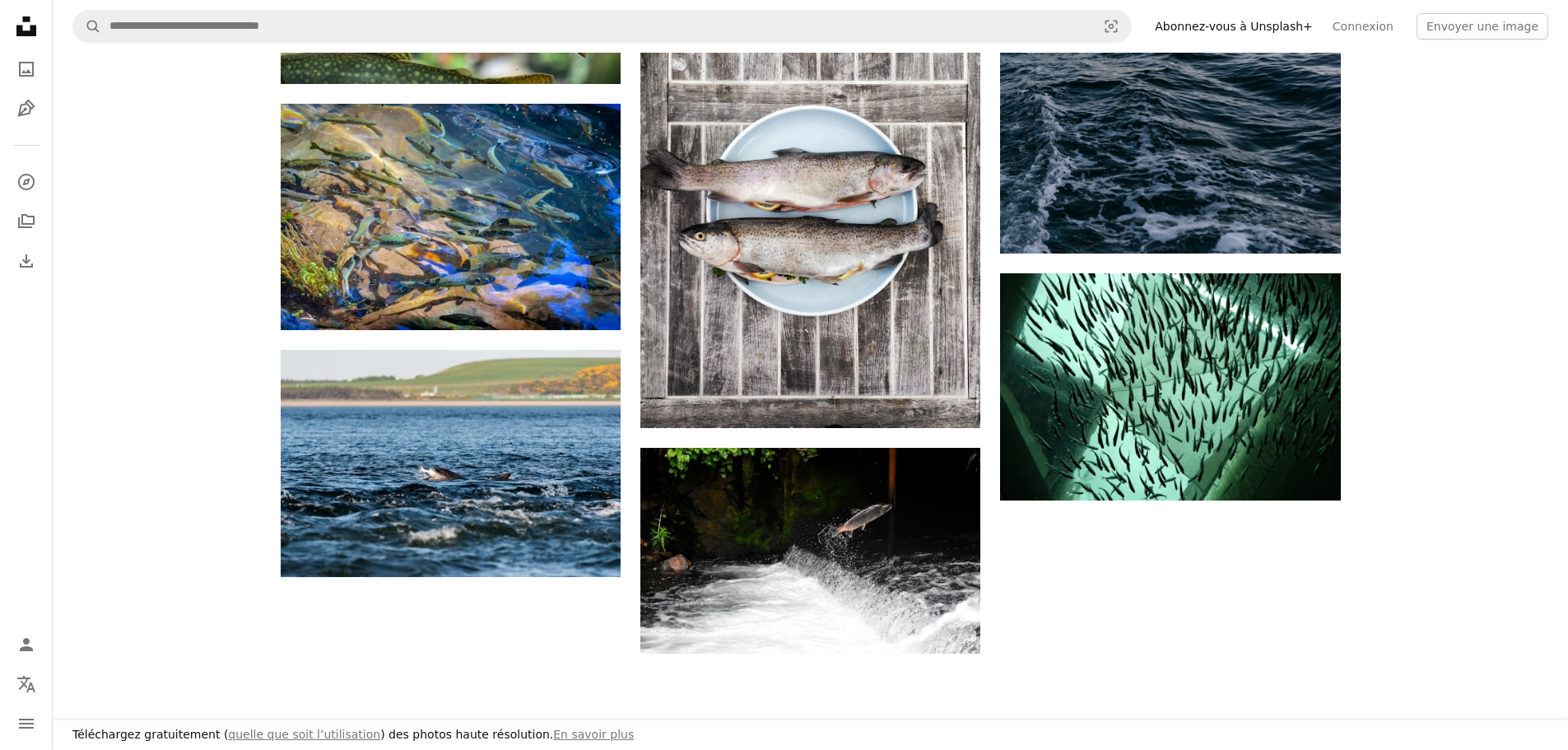
scroll to position [1317, 0]
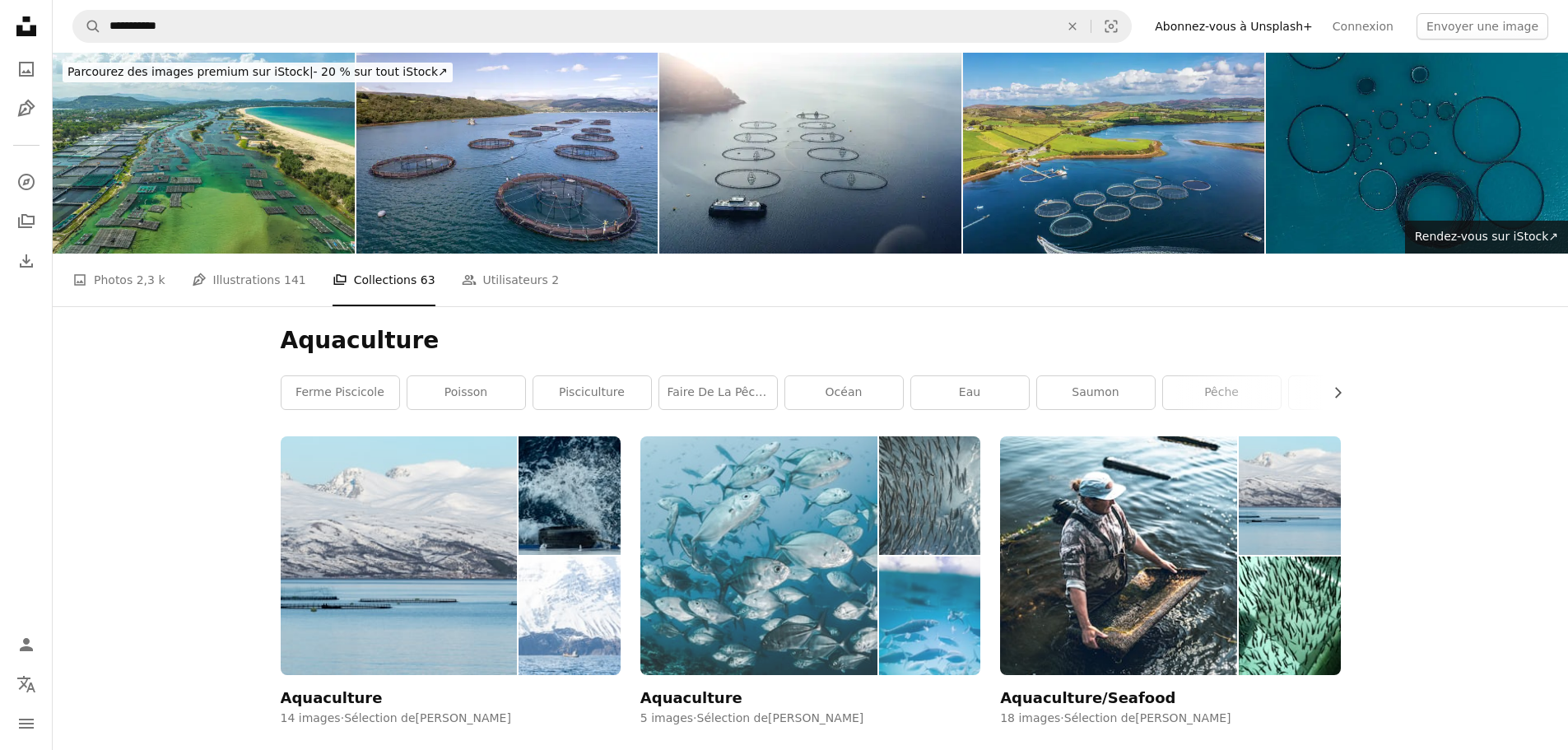
click at [692, 436] on img at bounding box center [759, 555] width 237 height 238
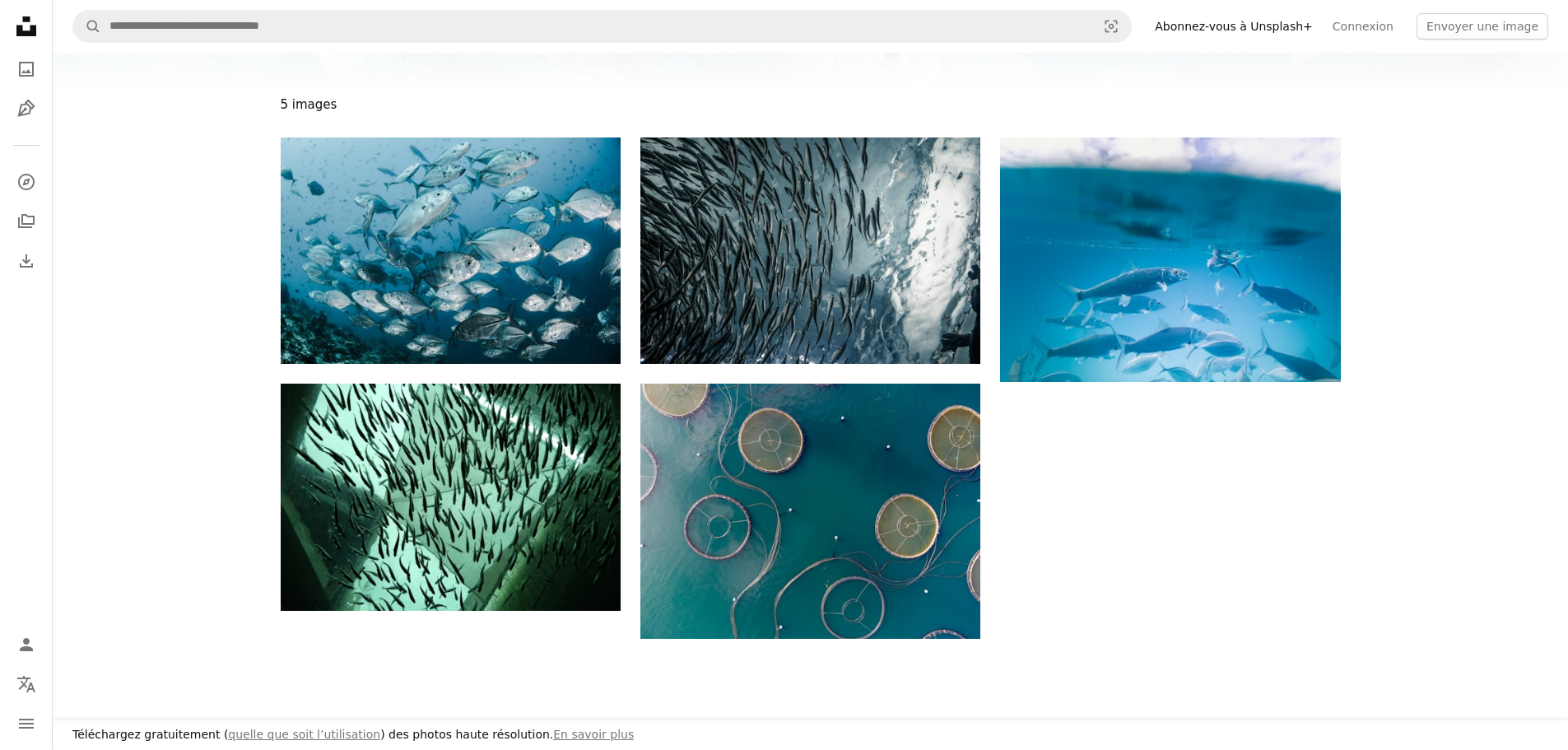
scroll to position [329, 0]
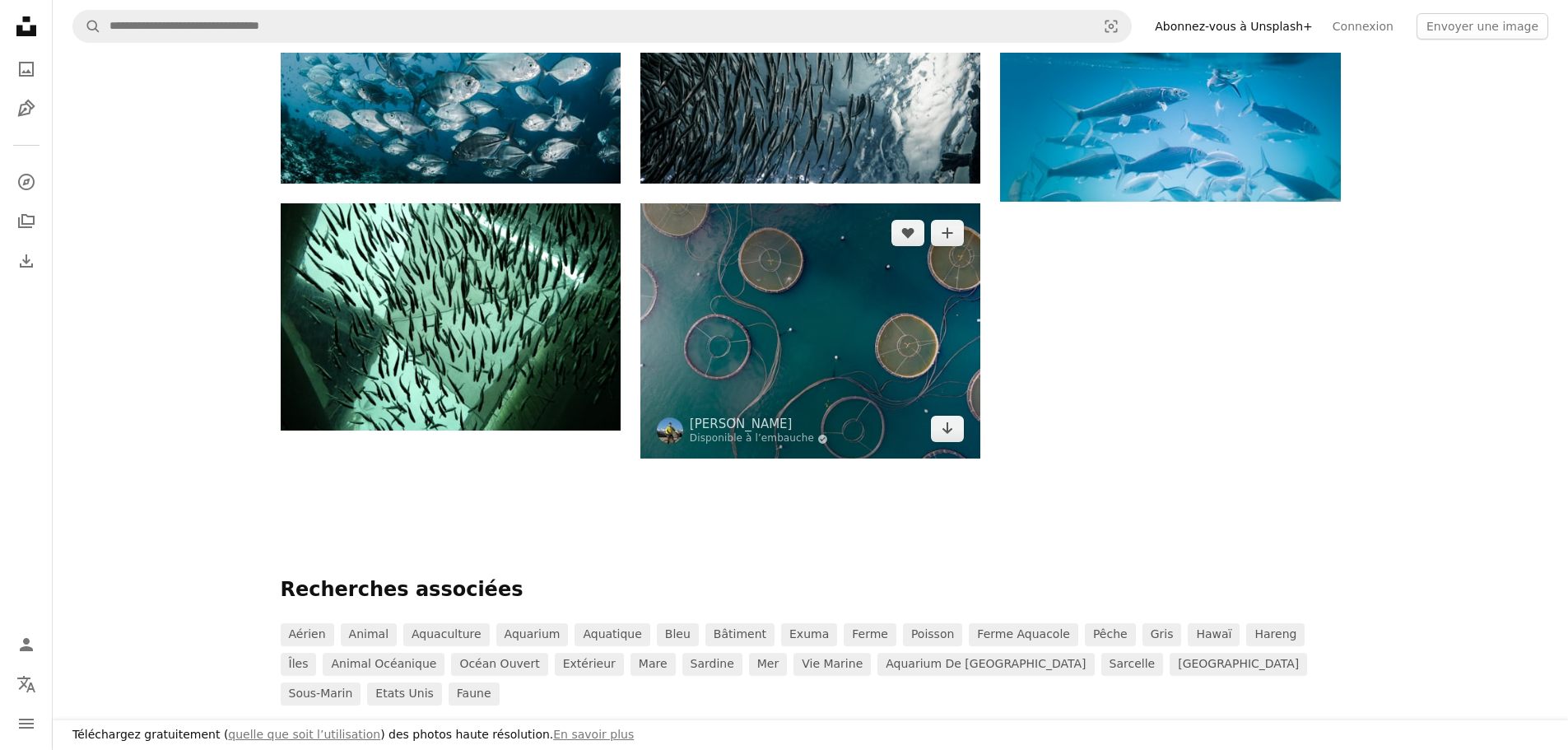
click at [681, 291] on img at bounding box center [810, 331] width 340 height 255
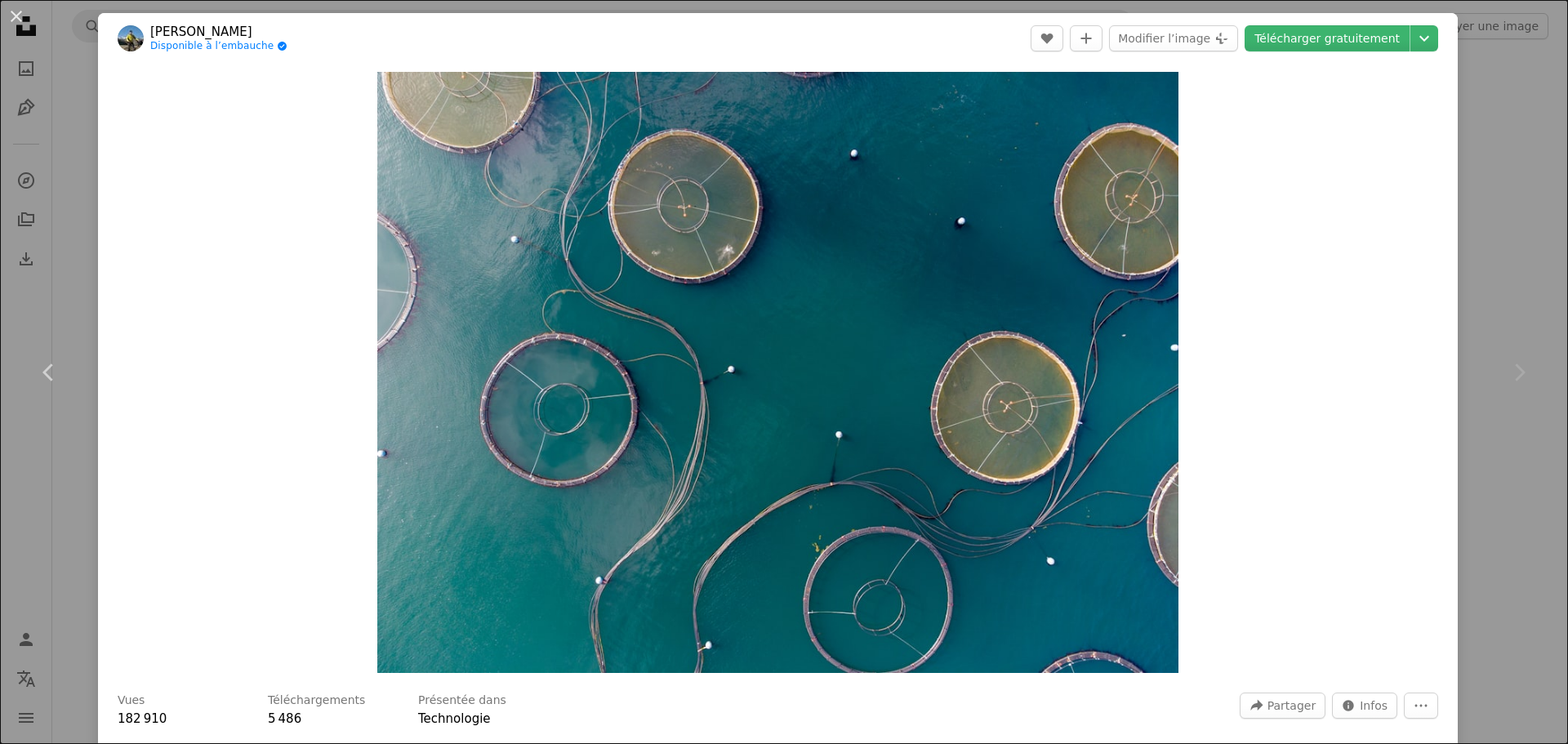
drag, startPoint x: 11, startPoint y: 17, endPoint x: 39, endPoint y: 12, distance: 28.4
click at [11, 16] on button "An X shape" at bounding box center [16, 16] width 20 height 20
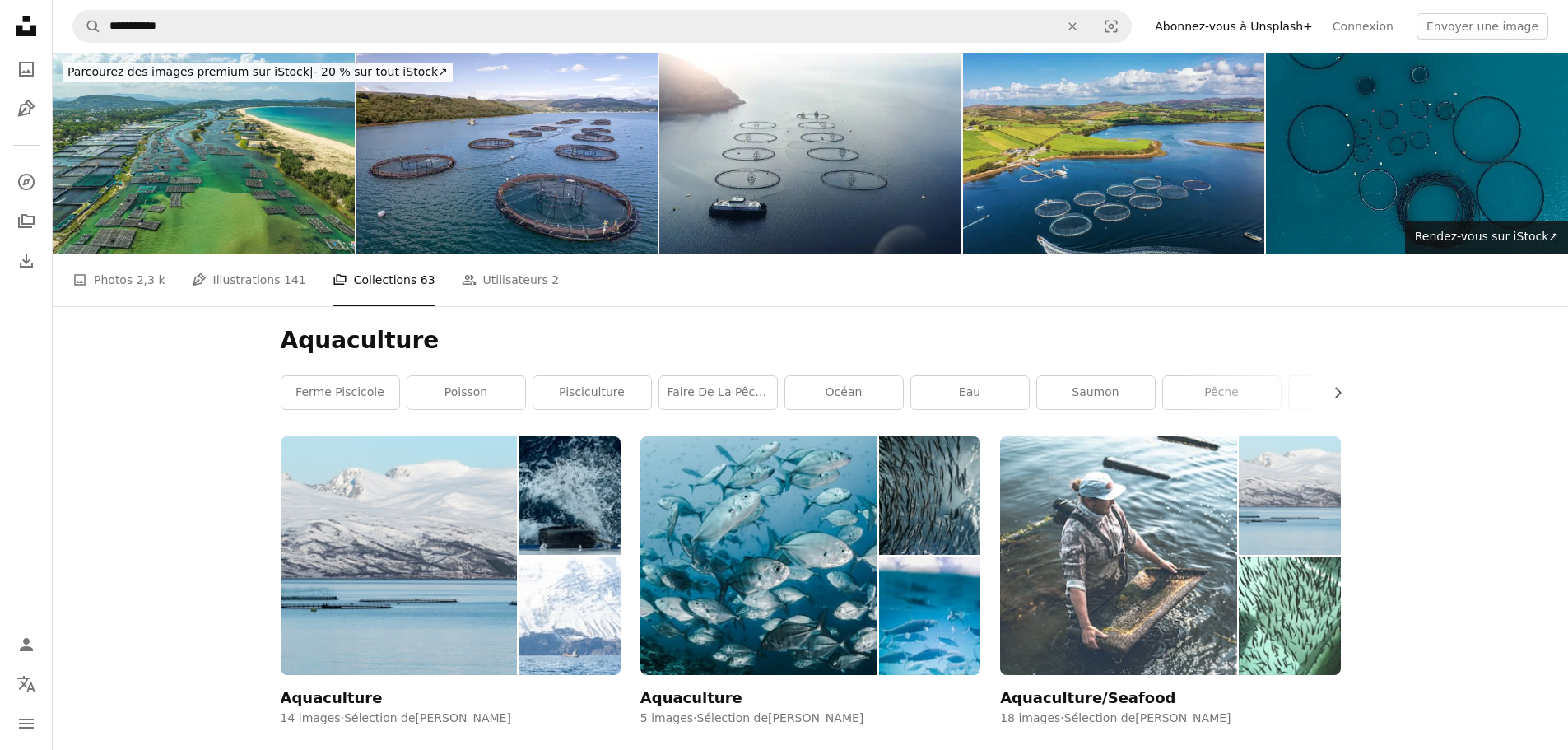
click at [1100, 436] on img at bounding box center [1118, 555] width 237 height 238
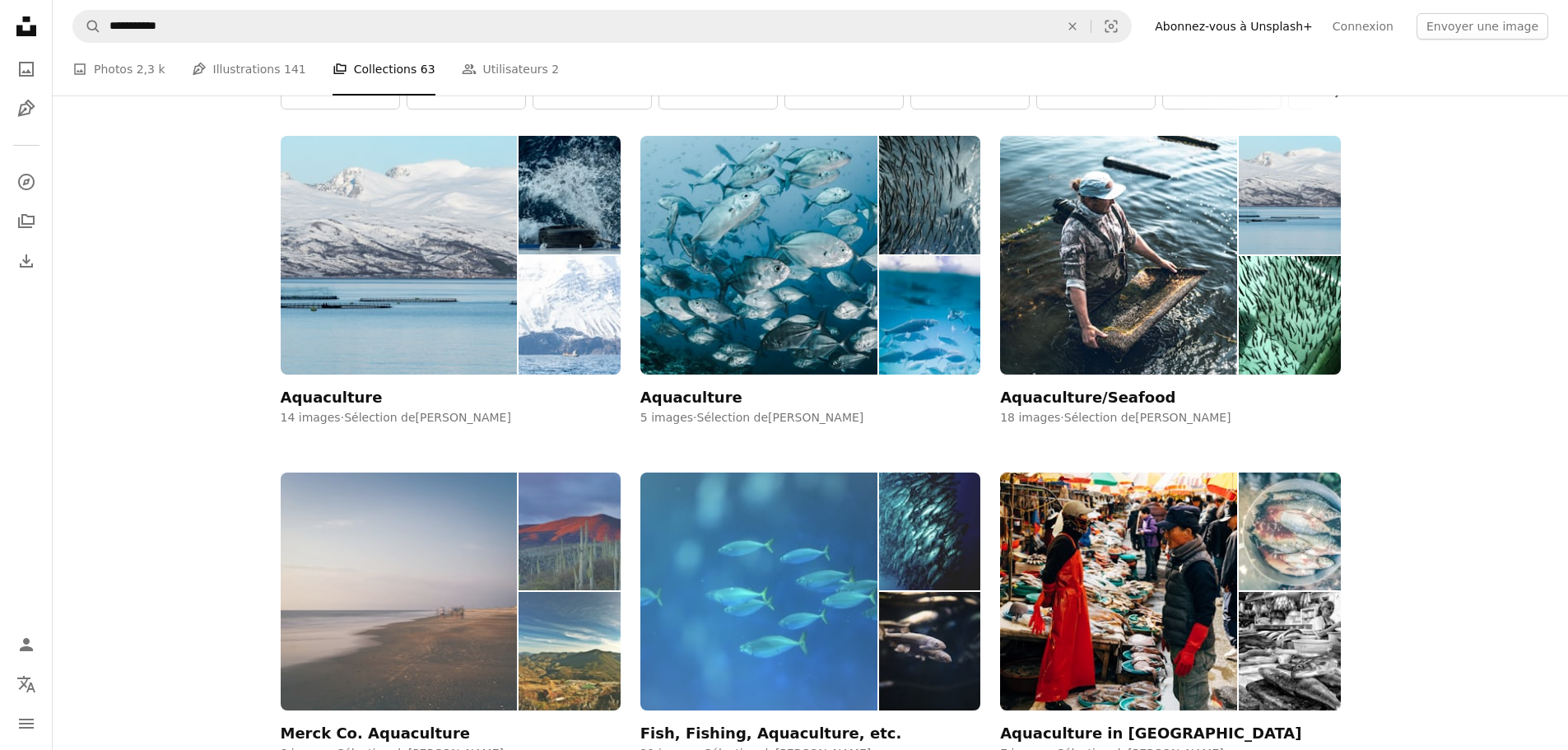
scroll to position [329, 0]
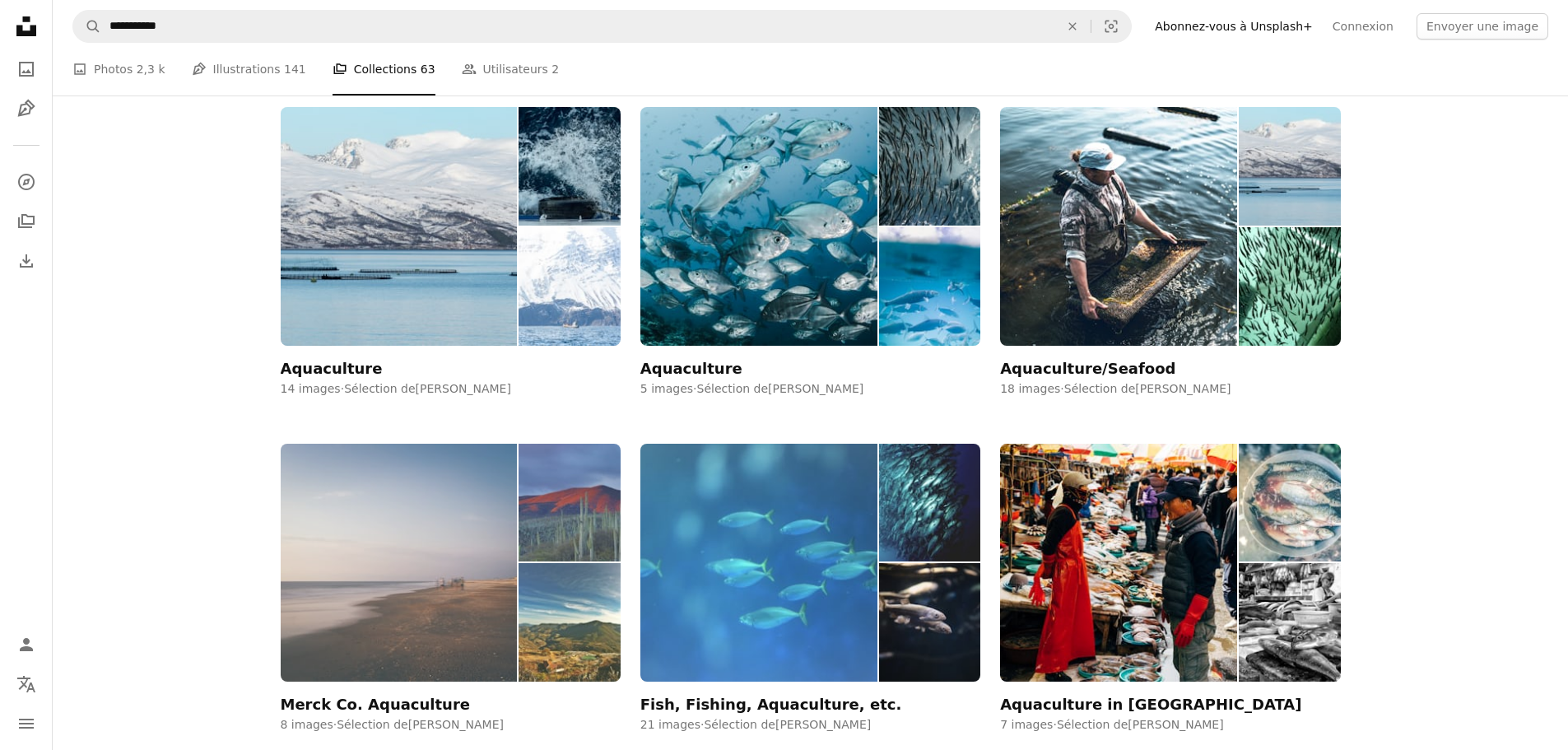
click at [355, 444] on img at bounding box center [398, 563] width 237 height 238
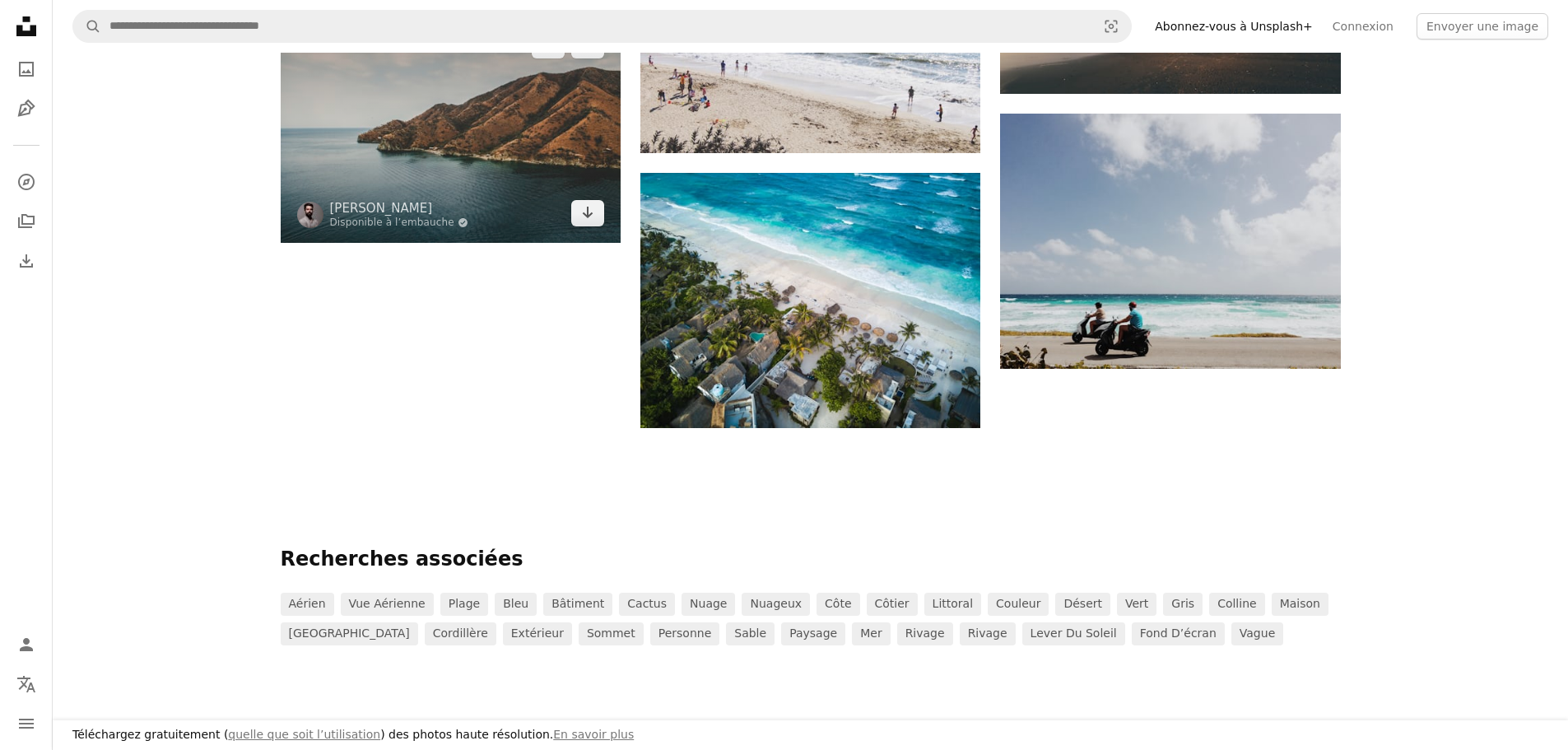
scroll to position [659, 0]
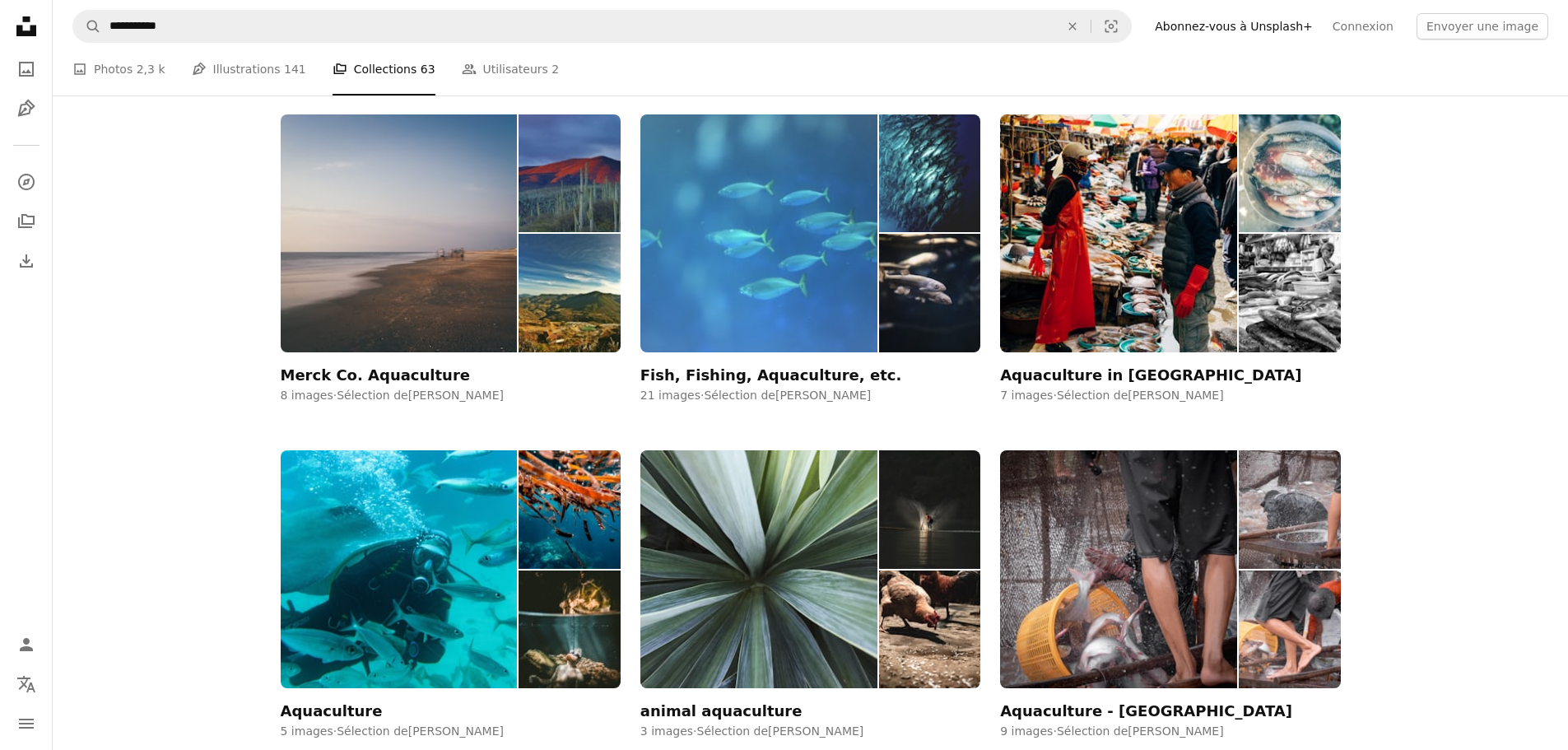
scroll to position [329, 0]
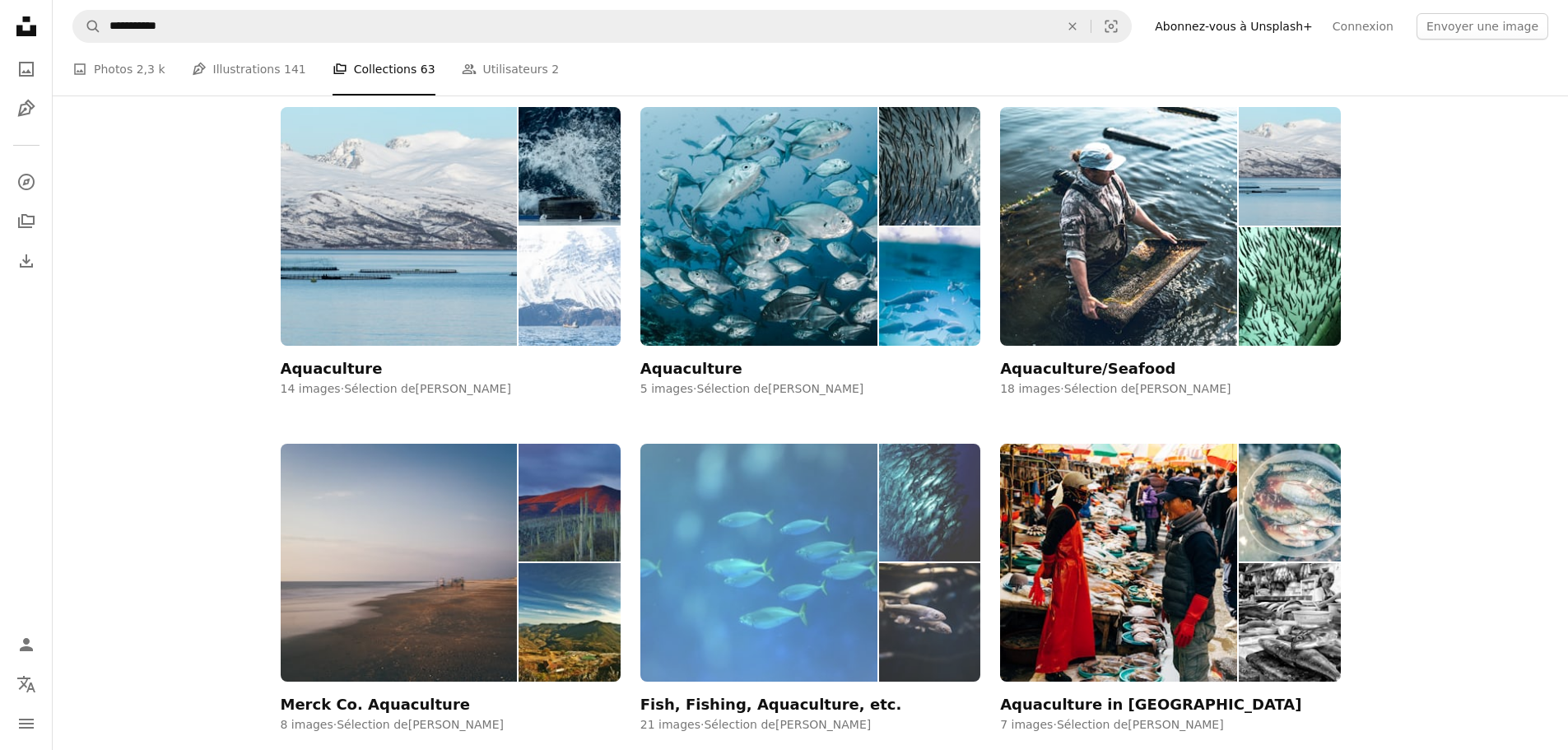
click at [711, 444] on img at bounding box center [759, 563] width 237 height 238
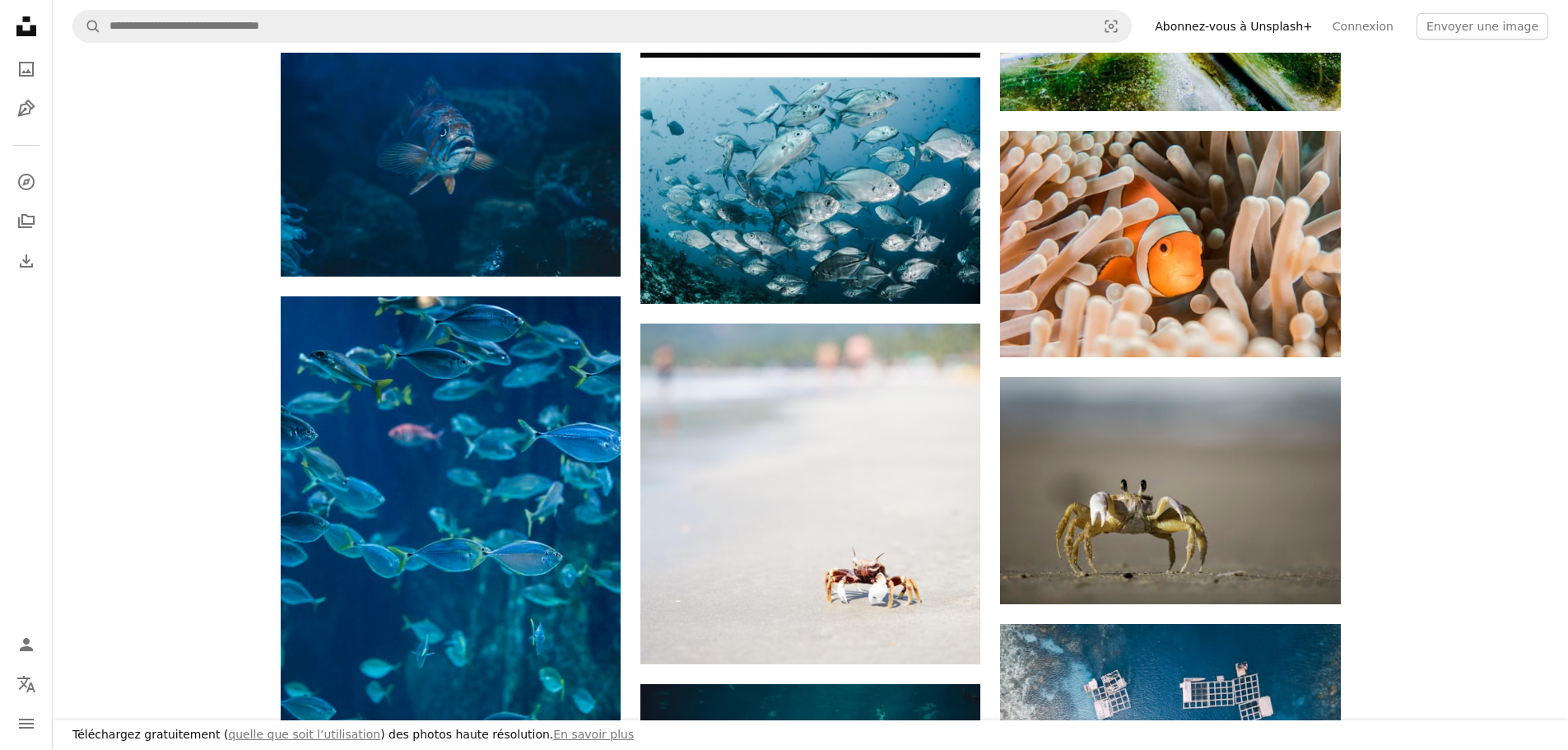
scroll to position [1811, 0]
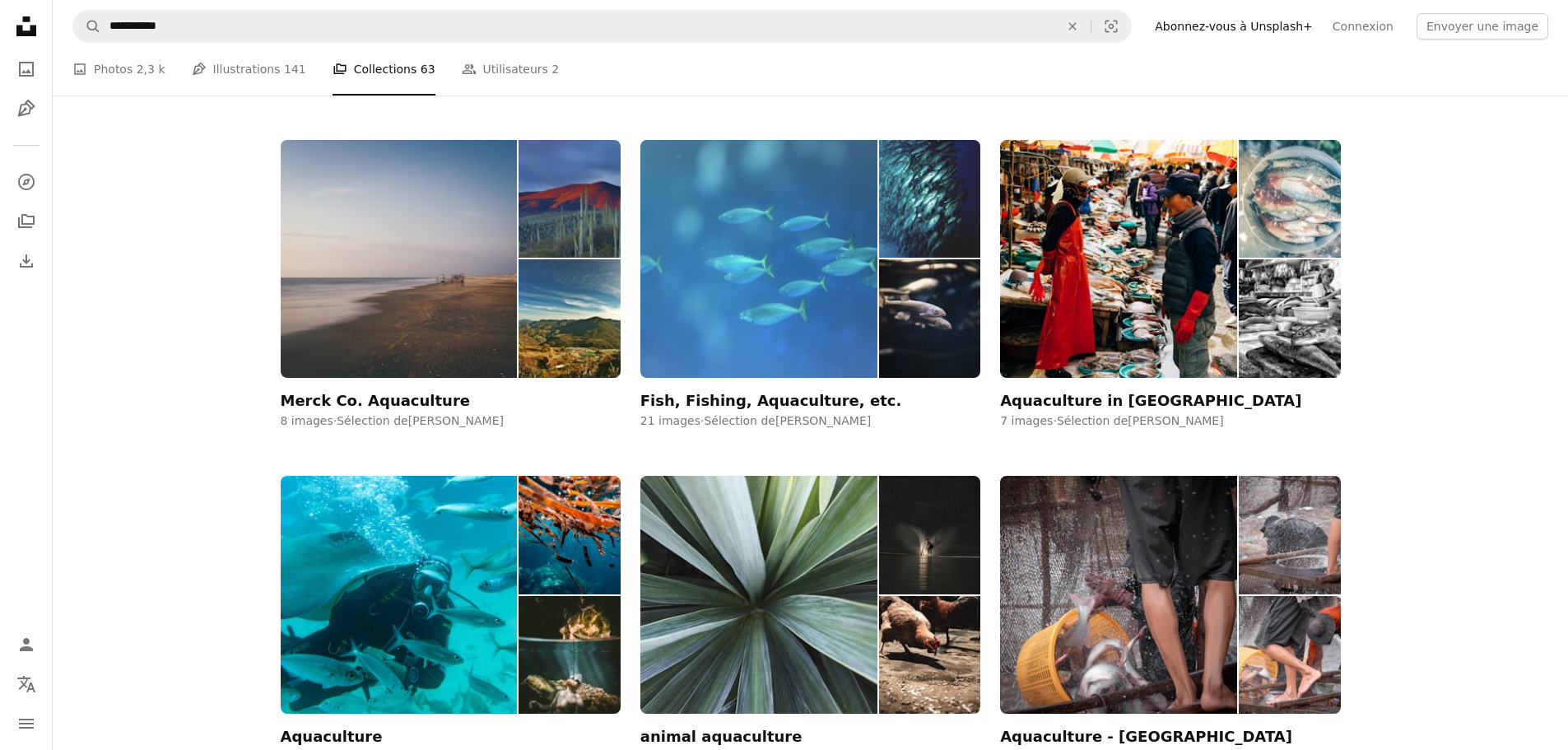
scroll to position [906, 0]
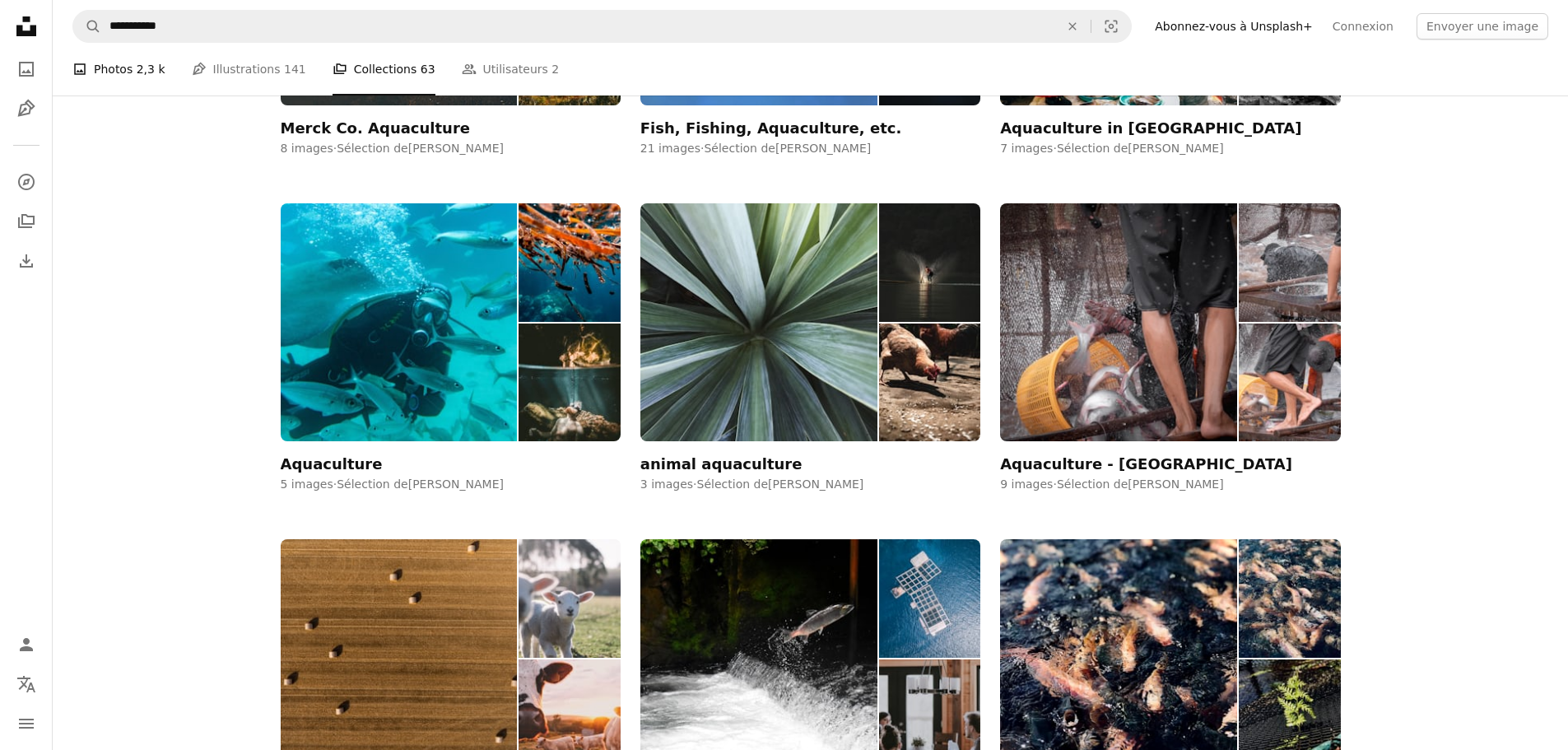
click at [120, 67] on link "A photo Photos 2,3 k" at bounding box center [118, 69] width 93 height 53
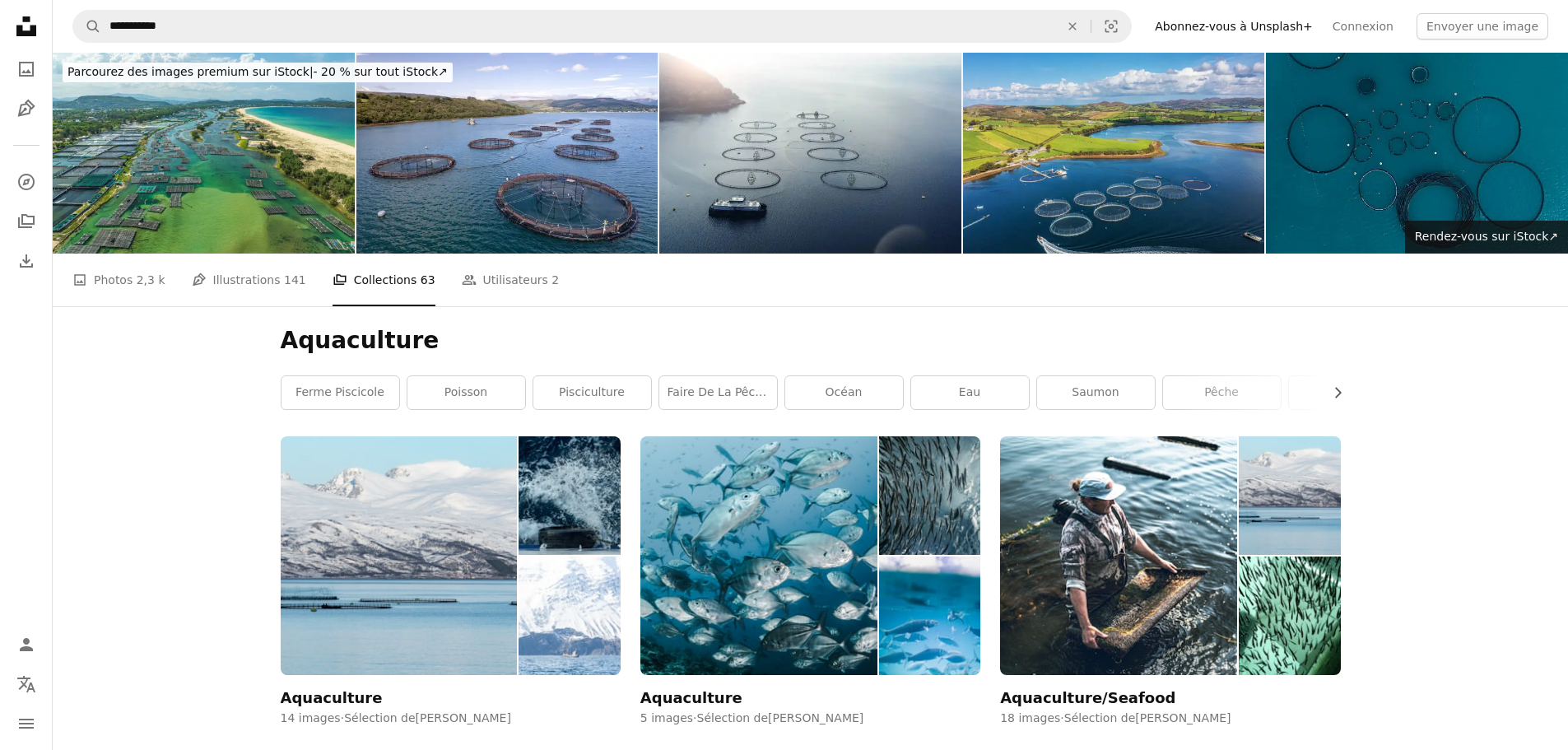
scroll to position [906, 0]
